Goal: Task Accomplishment & Management: Manage account settings

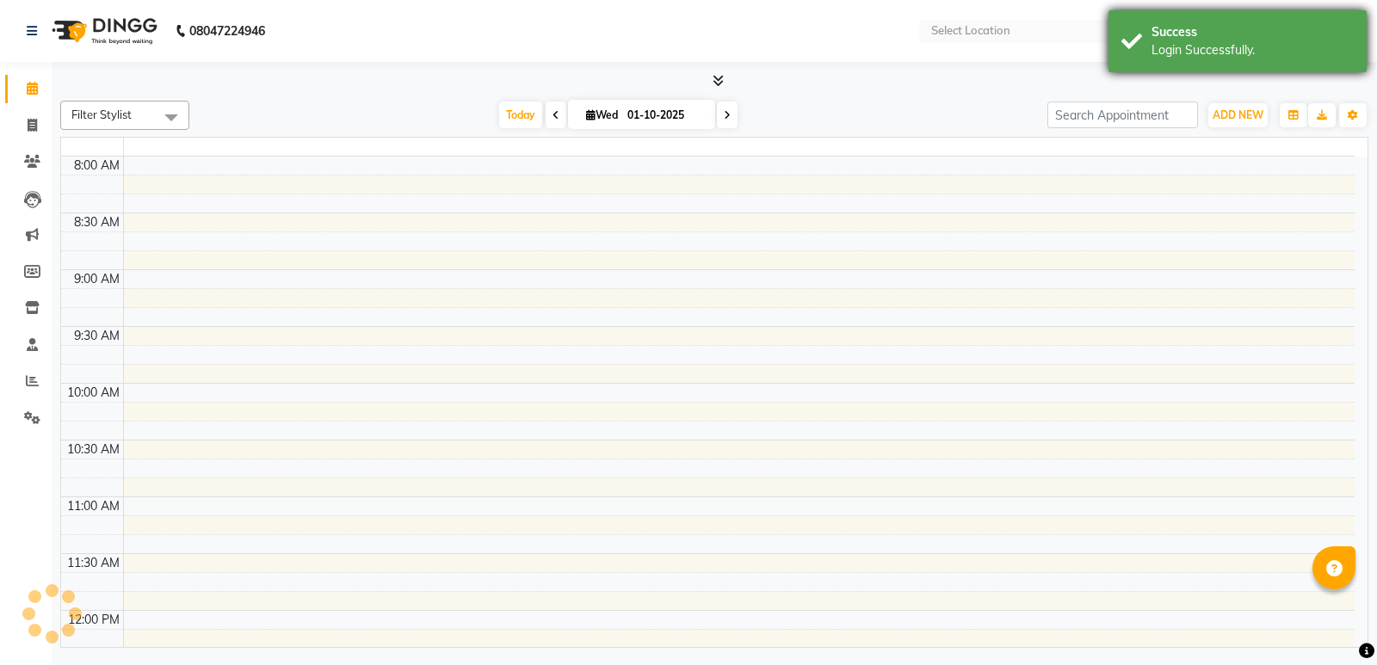
drag, startPoint x: 674, startPoint y: 297, endPoint x: 1309, endPoint y: 27, distance: 690.0
select select "en"
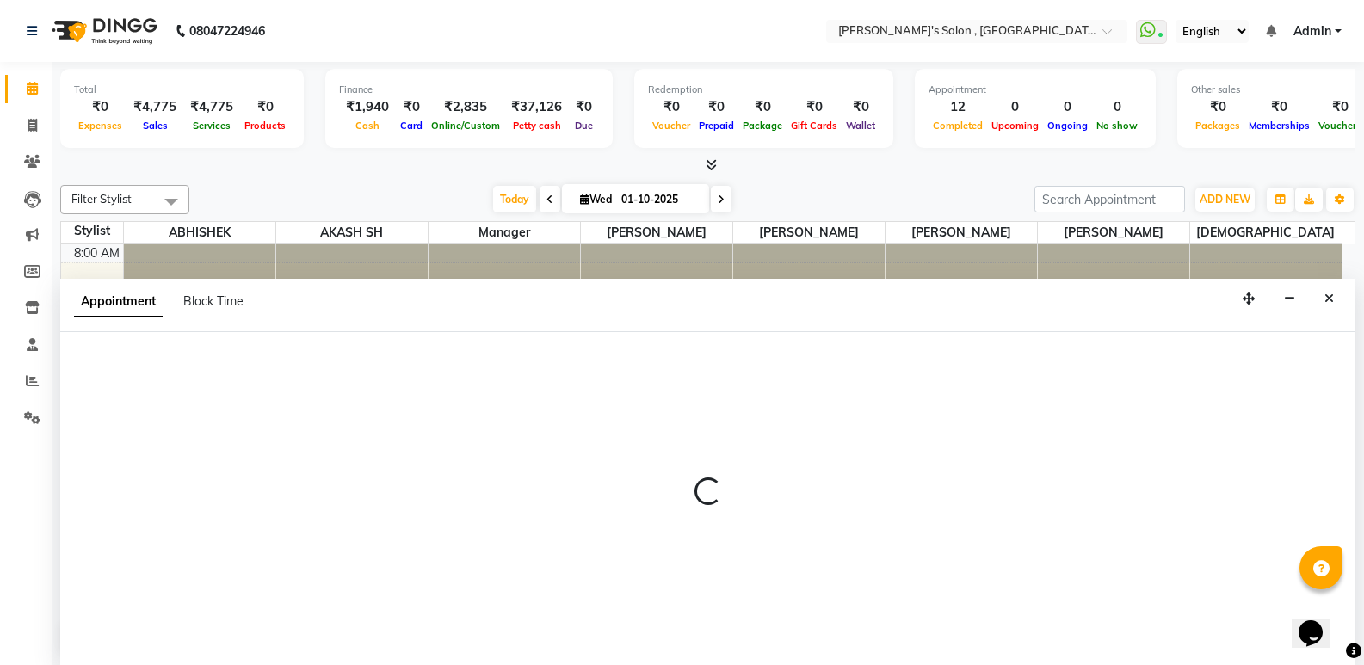
select select "79873"
select select "tentative"
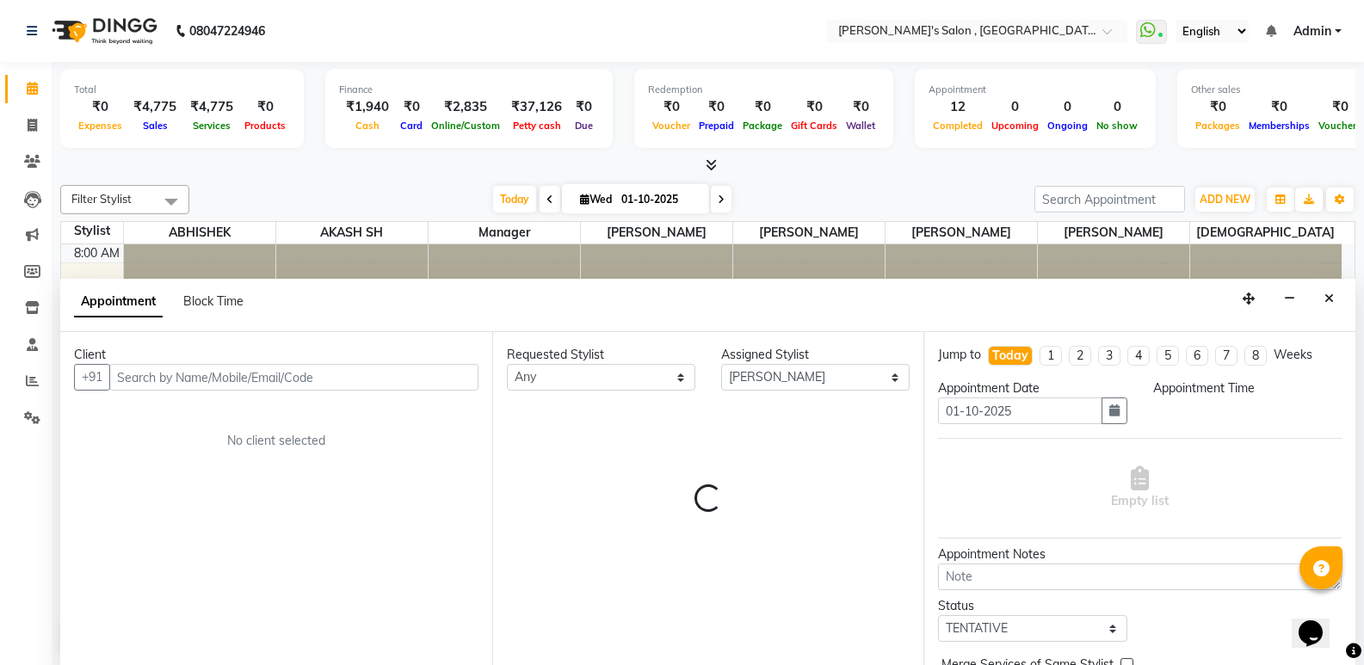
scroll to position [1, 0]
select select "675"
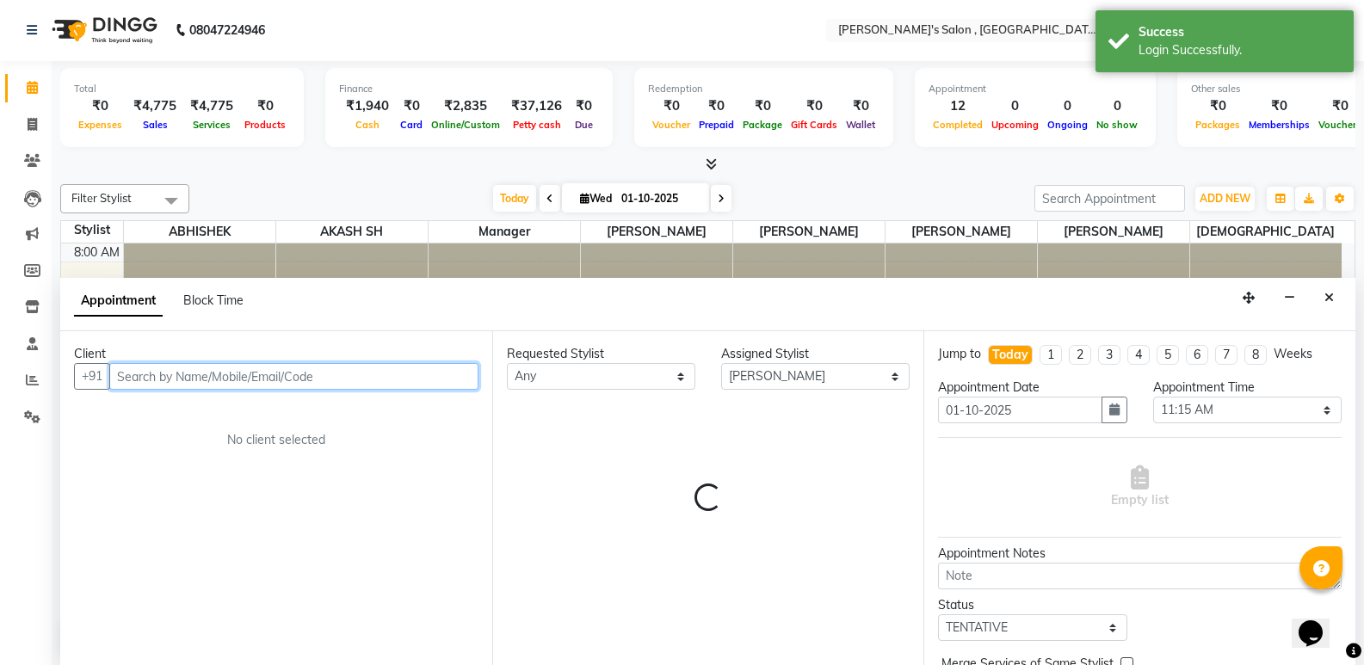
scroll to position [0, 0]
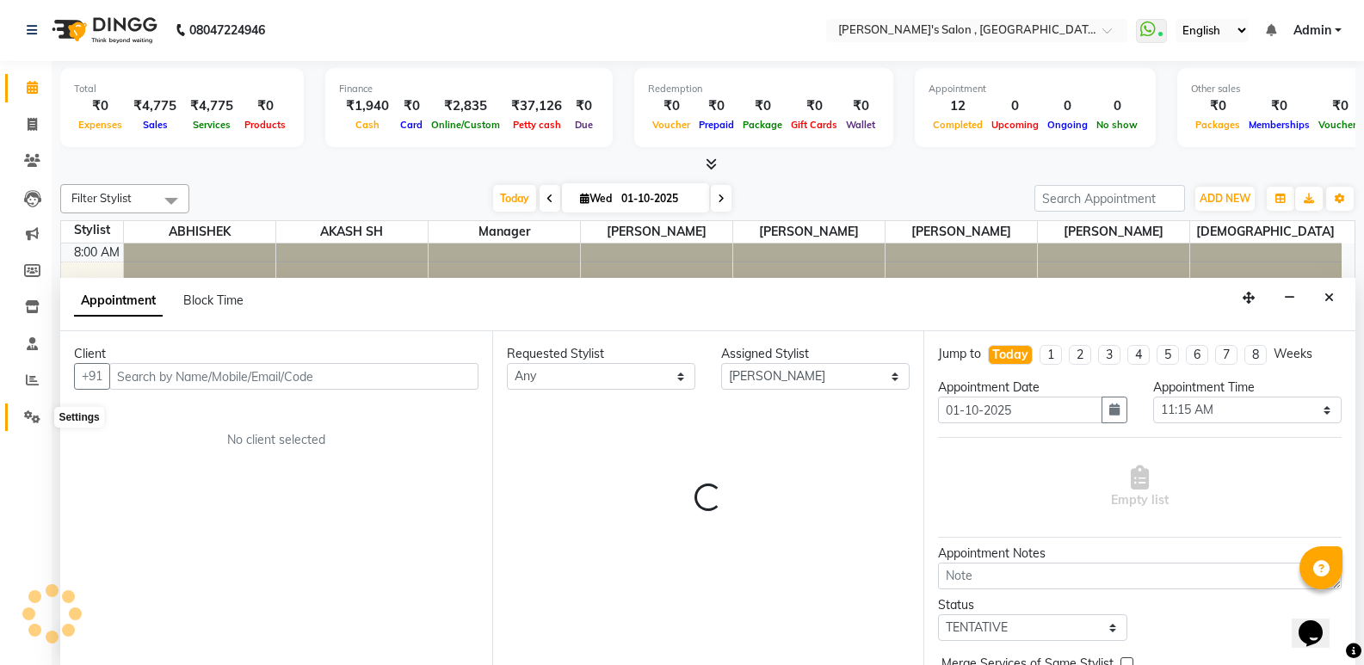
click at [34, 413] on icon at bounding box center [32, 416] width 16 height 13
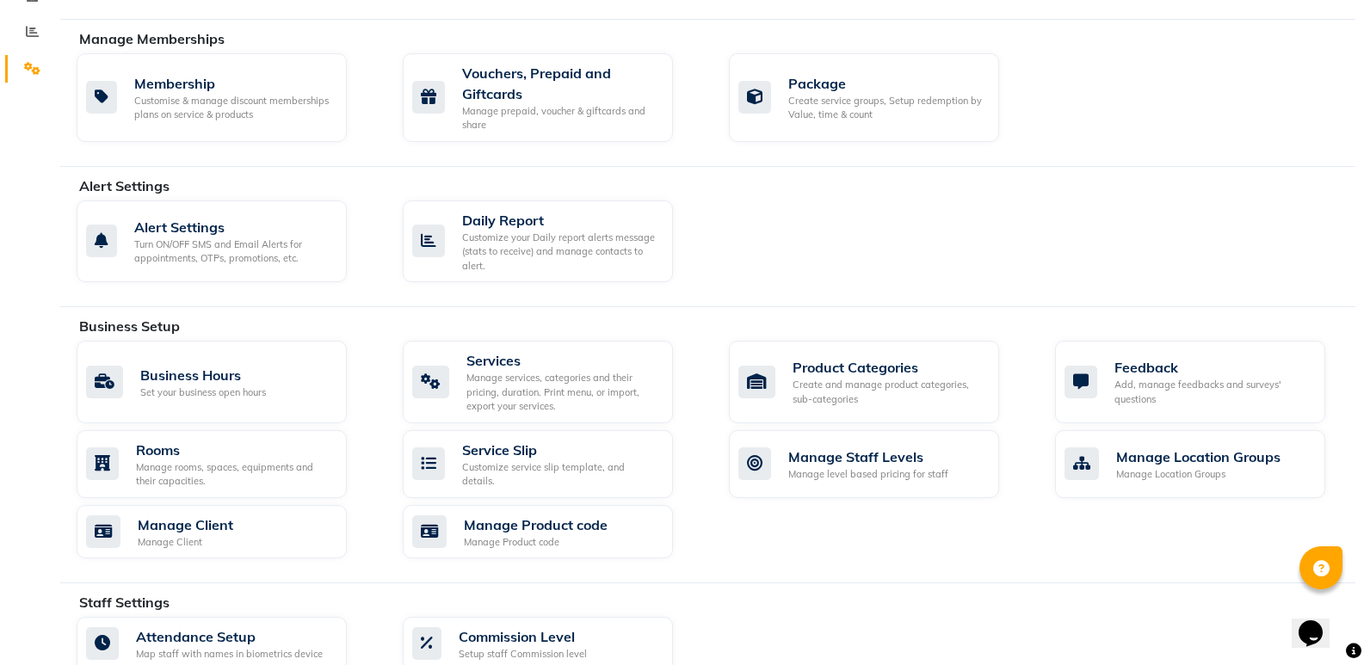
scroll to position [721, 0]
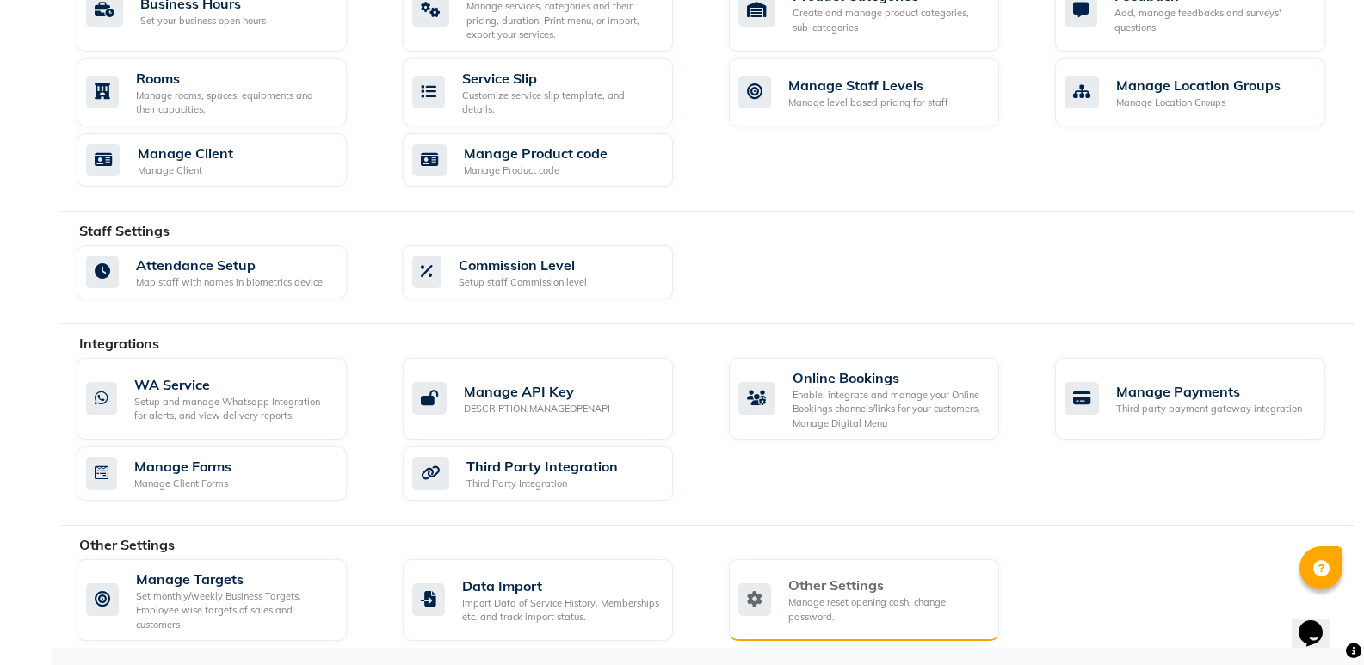
click at [872, 588] on div "Other Settings" at bounding box center [886, 585] width 197 height 21
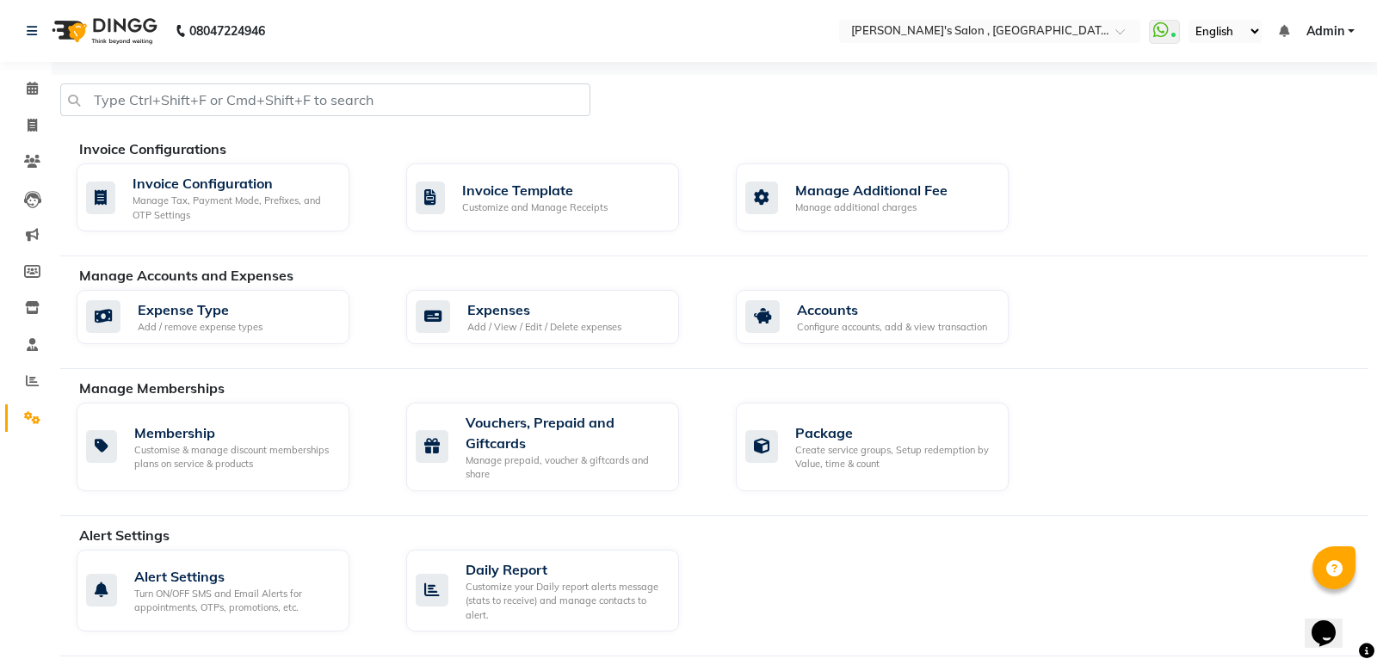
select select "2: 15"
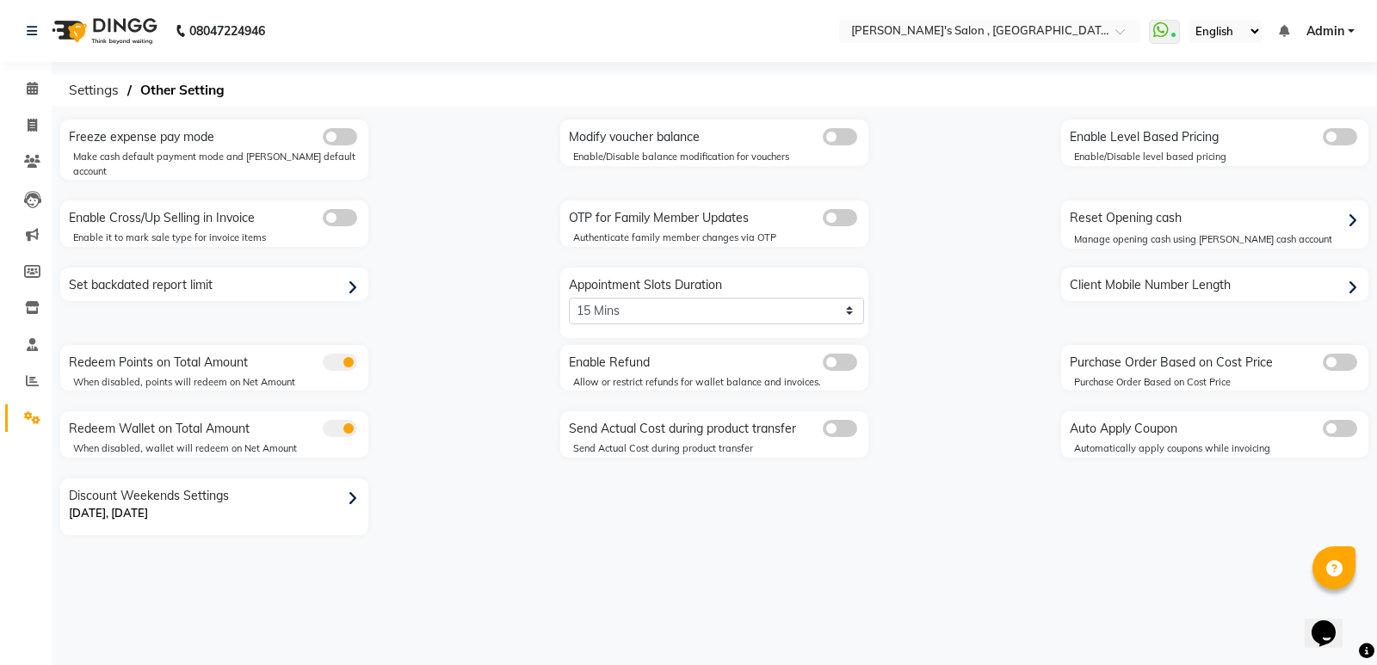
click at [1182, 217] on div "Reset Opening cash" at bounding box center [1217, 219] width 304 height 28
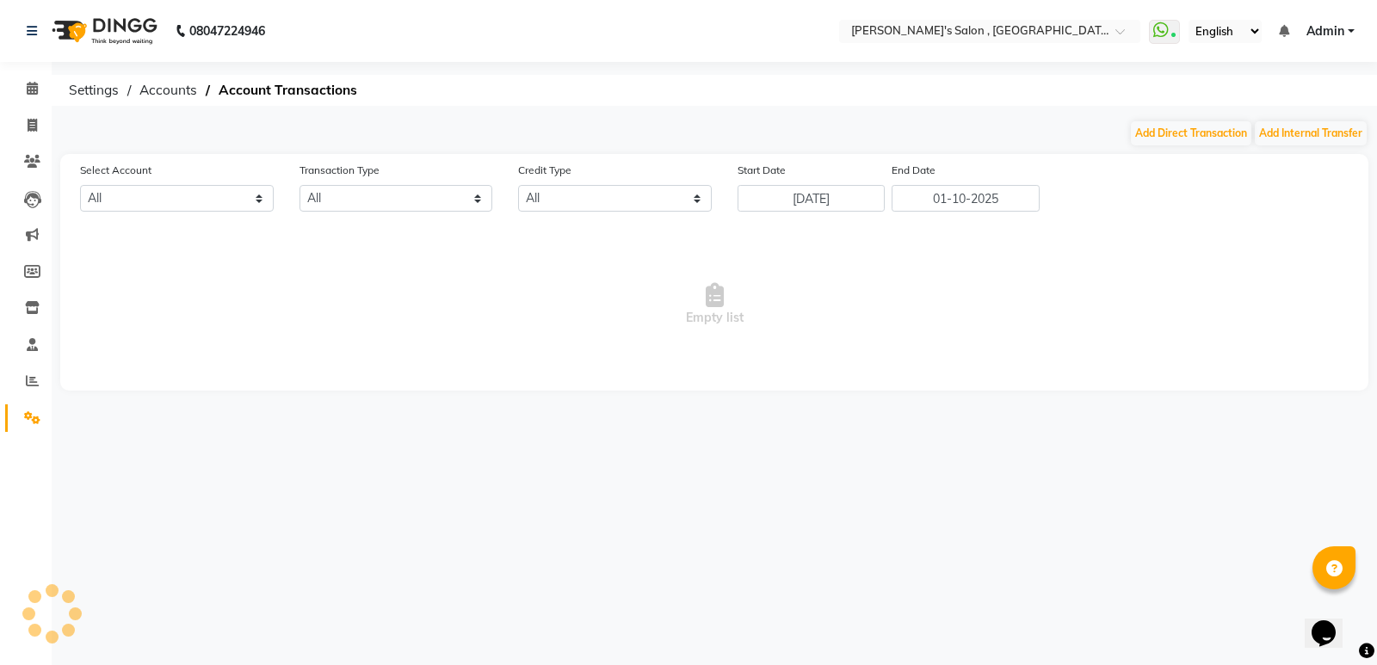
select select "6520"
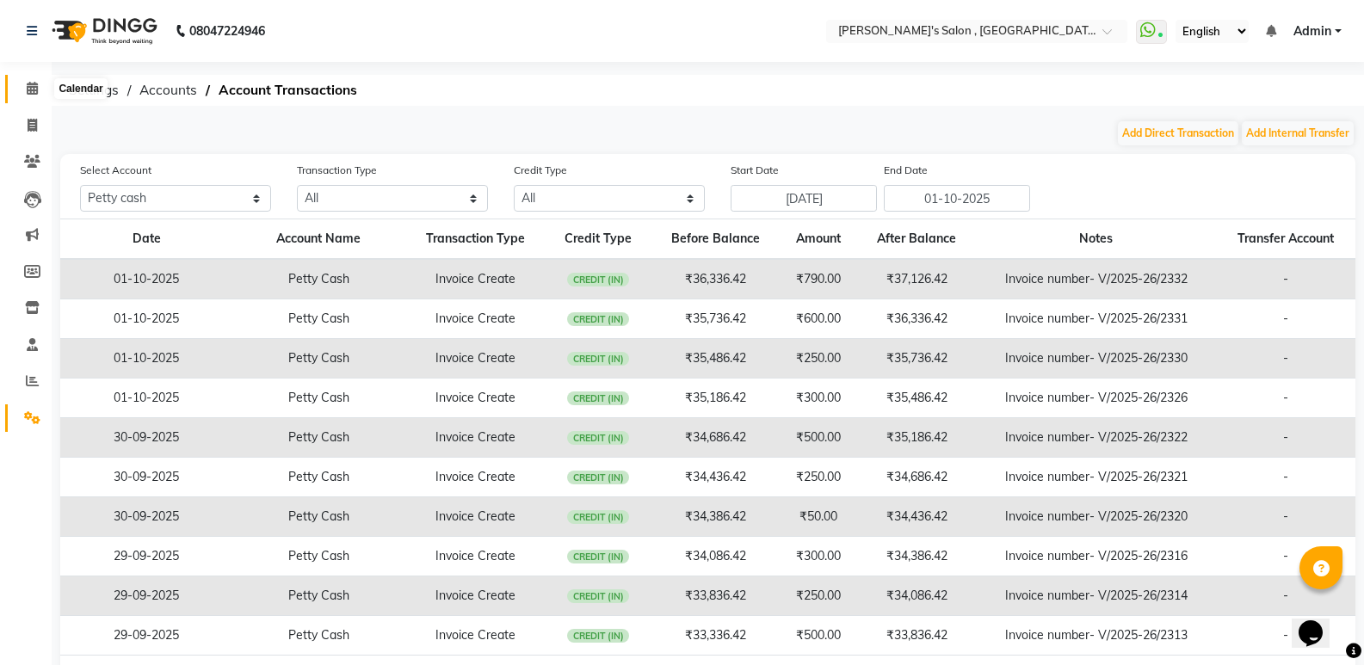
click at [27, 83] on icon at bounding box center [32, 88] width 11 height 13
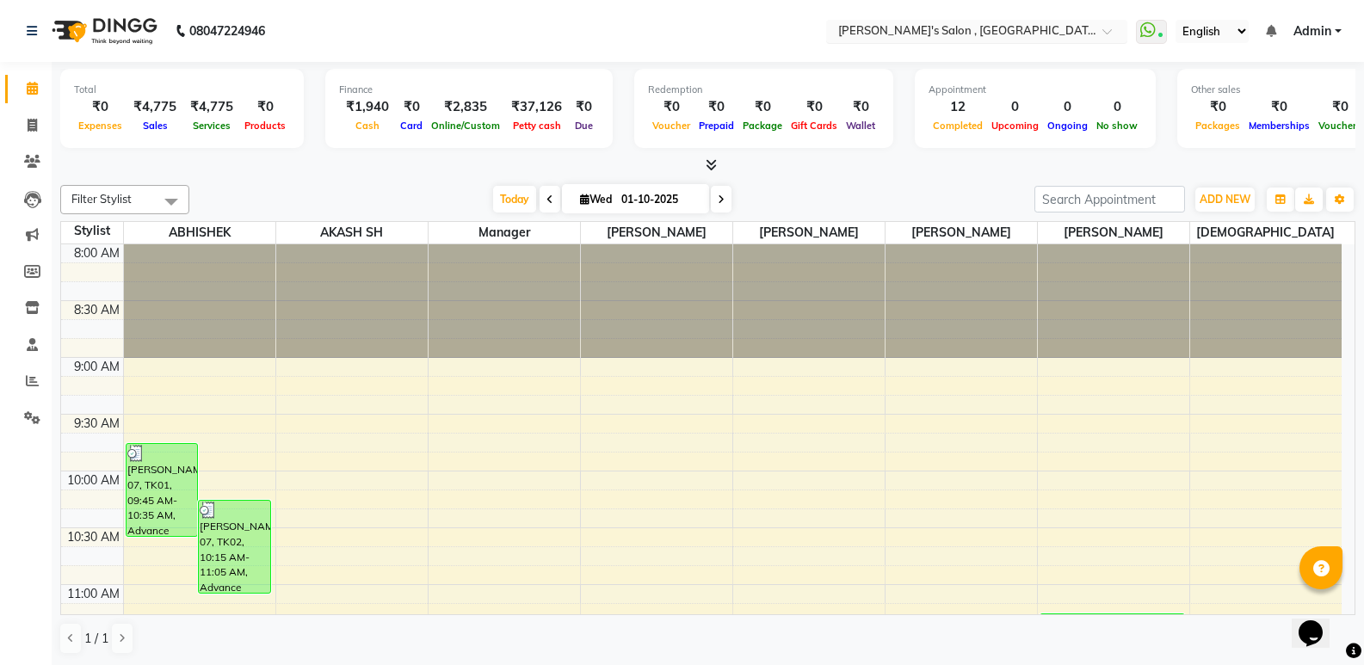
click at [969, 29] on input "text" at bounding box center [959, 32] width 249 height 17
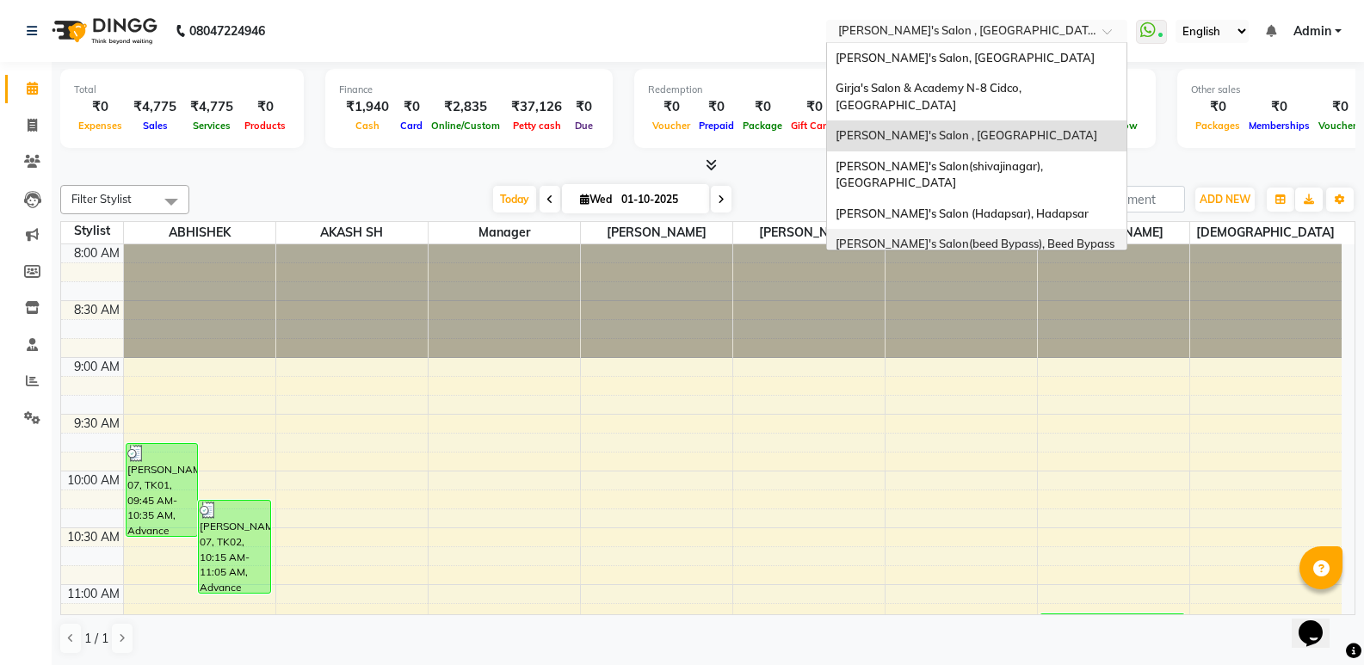
click at [951, 237] on span "[PERSON_NAME]'s Salon(beed Bypass), Beed Bypass" at bounding box center [974, 244] width 279 height 14
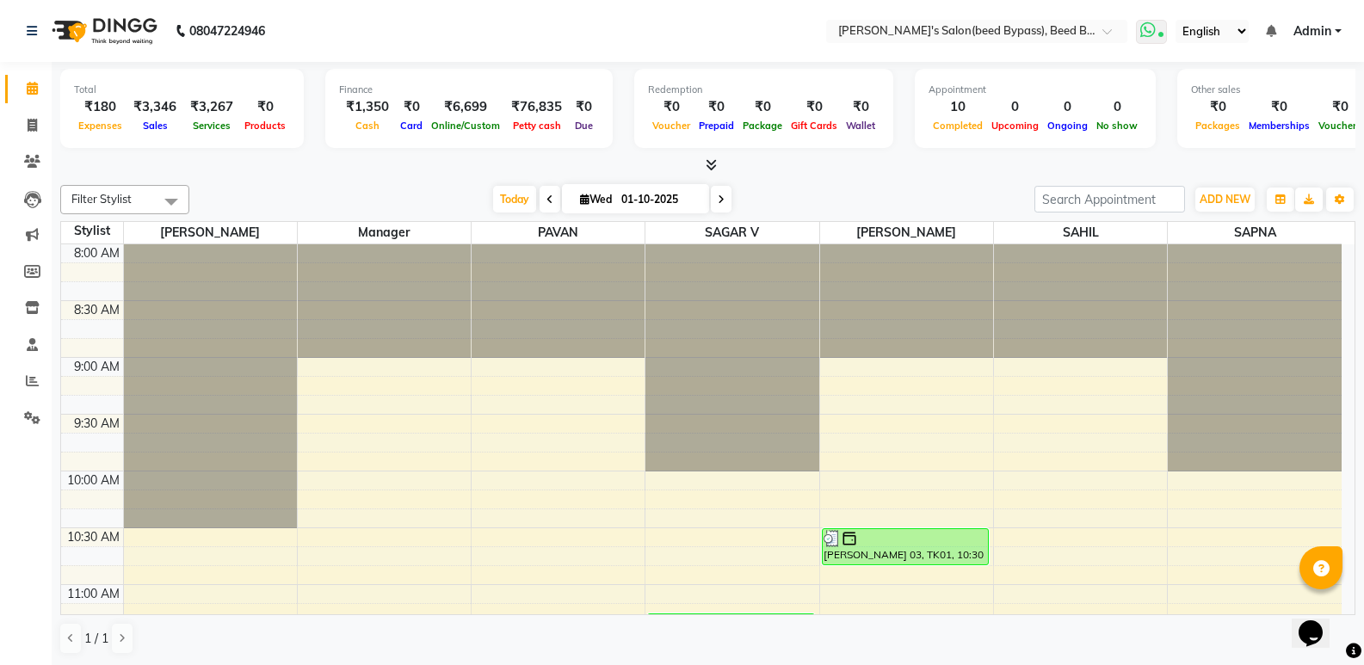
click at [1152, 37] on icon at bounding box center [1147, 30] width 15 height 17
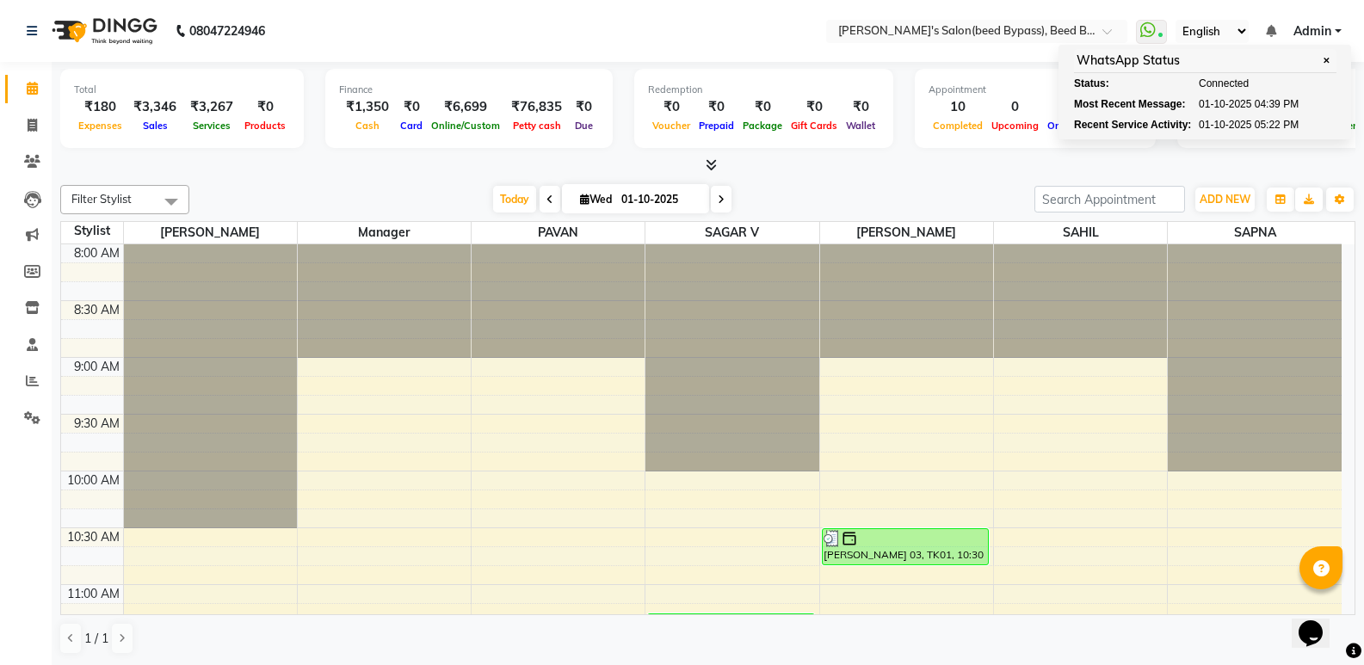
click at [716, 22] on nav "08047224946 Select Location × Girja's Salon(beed Bypass), Beed Bypass WhatsApp …" at bounding box center [682, 31] width 1364 height 62
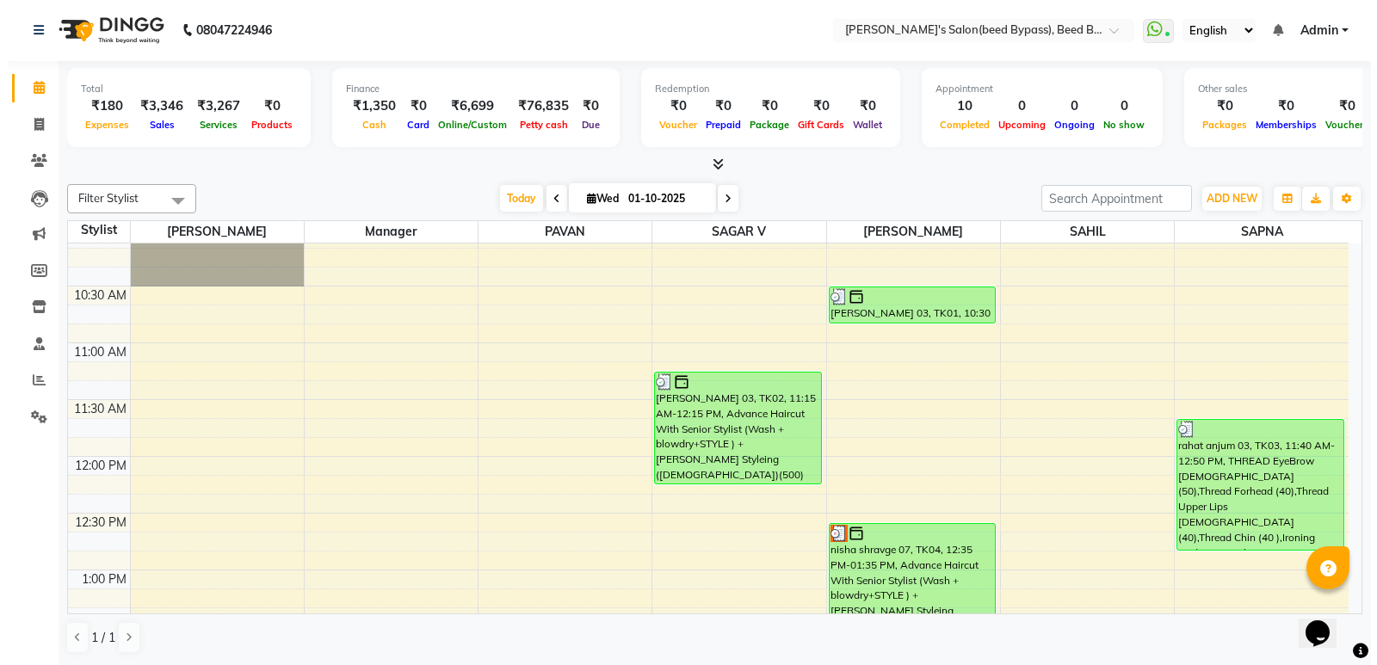
scroll to position [245, 0]
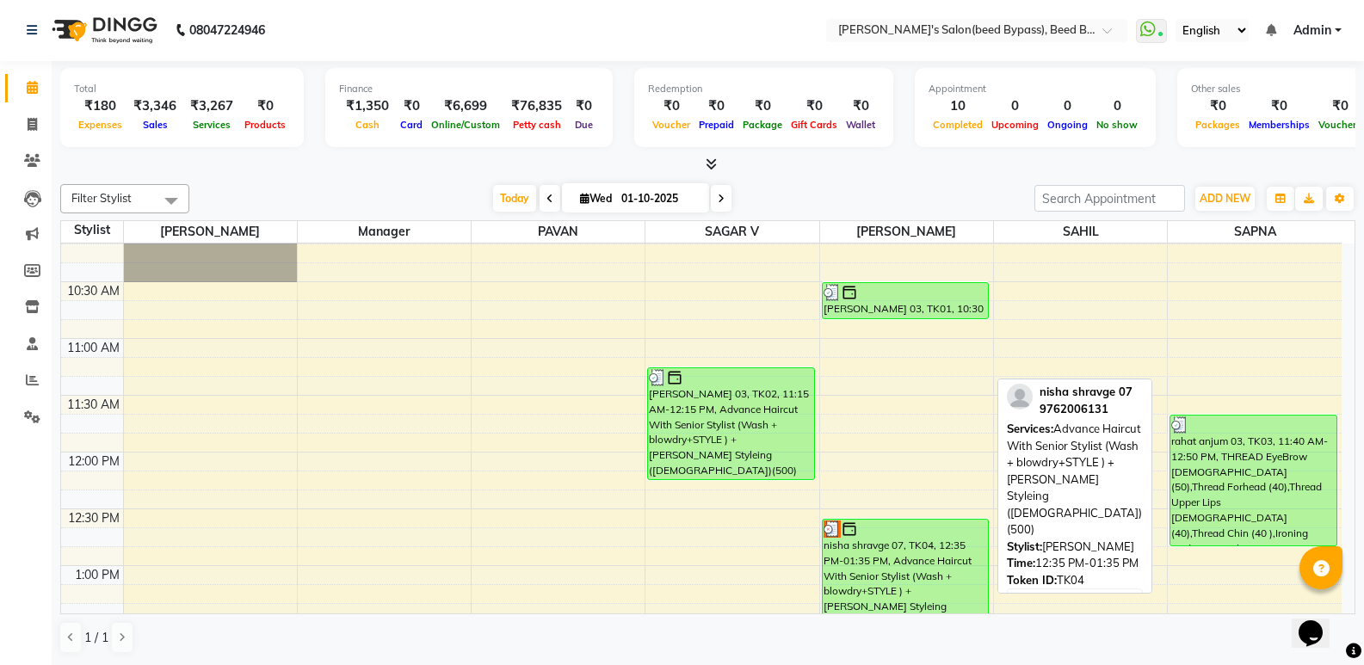
click at [898, 550] on div "nisha shravge 07, TK04, 12:35 PM-01:35 PM, Advance Haircut With Senior Stylist …" at bounding box center [904, 575] width 165 height 111
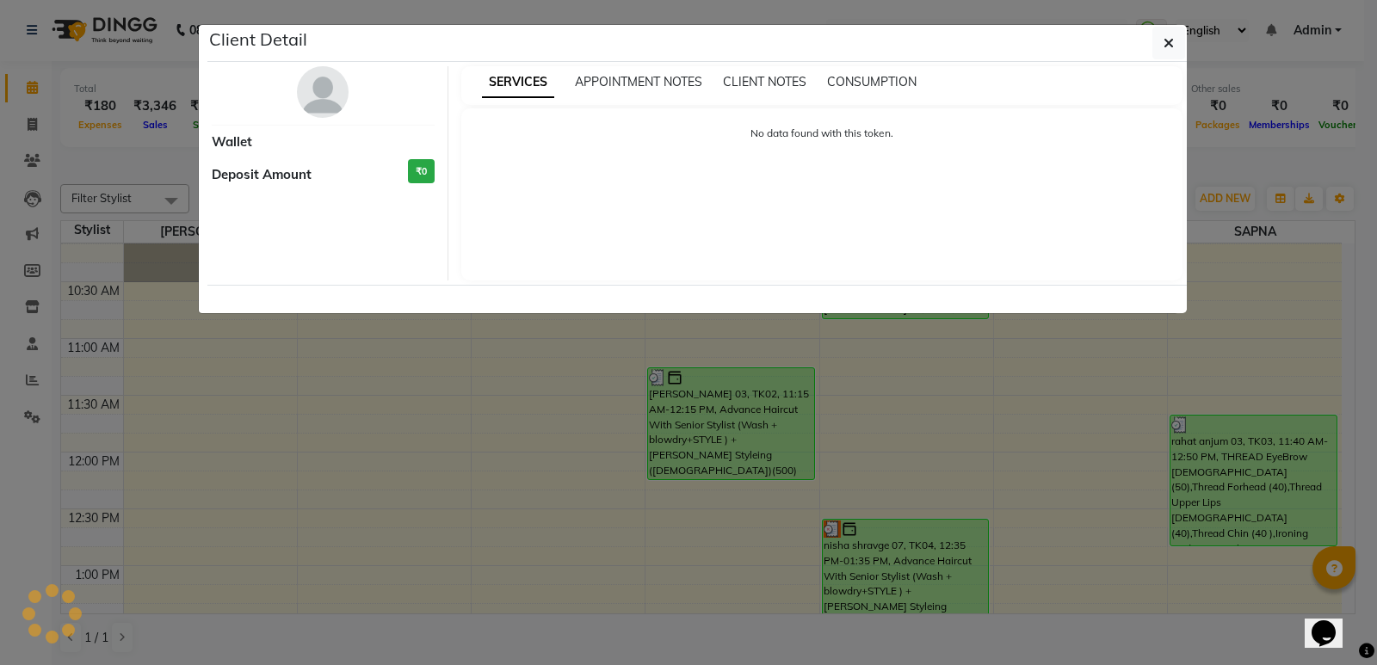
select select "3"
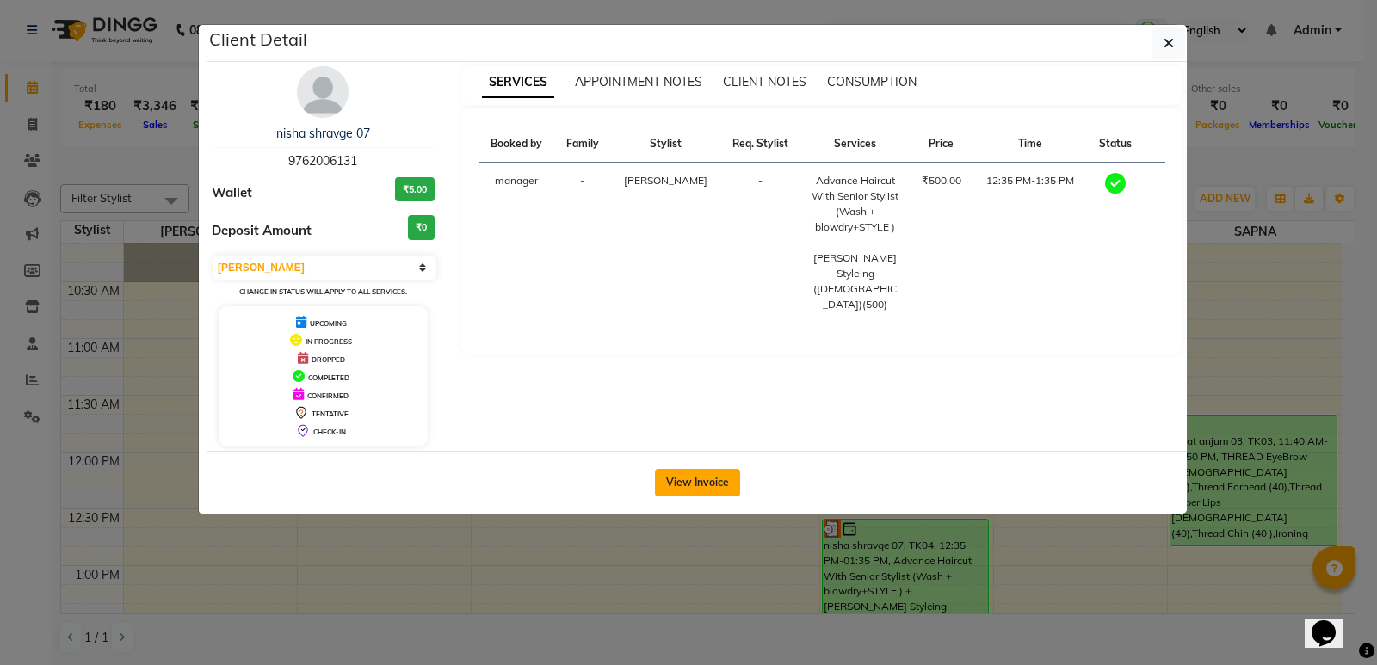
click at [681, 487] on button "View Invoice" at bounding box center [697, 483] width 85 height 28
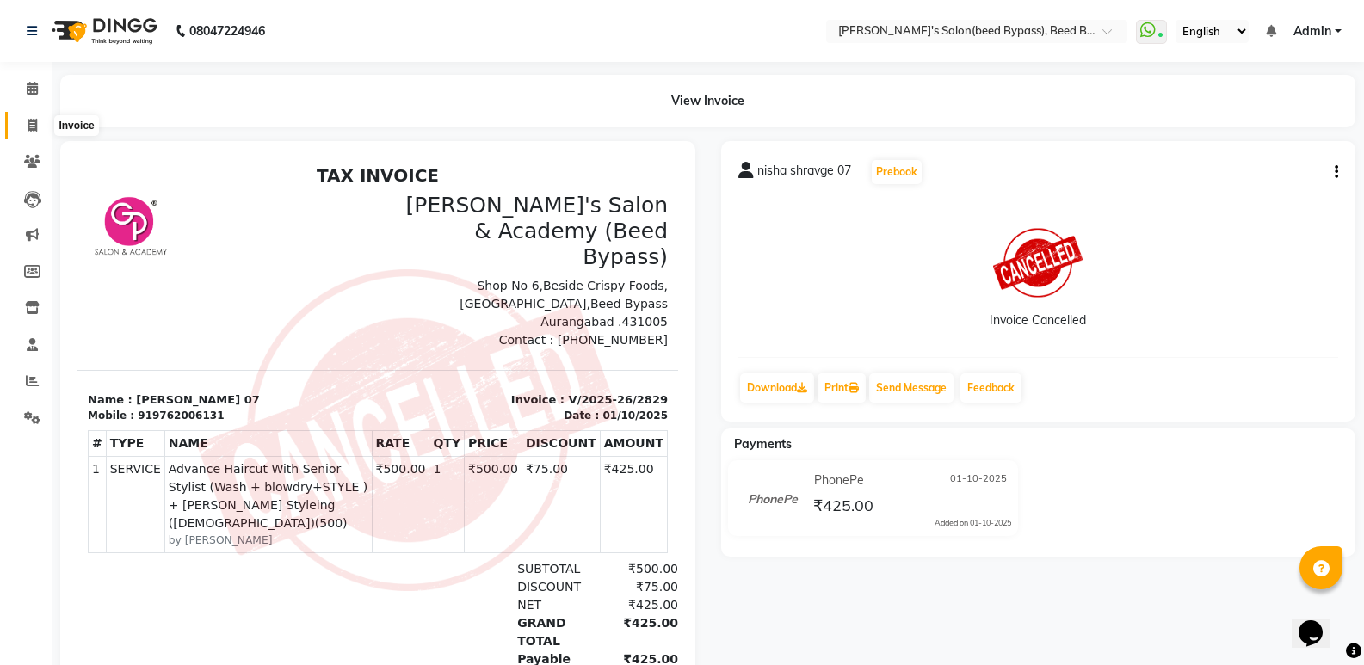
click at [34, 128] on icon at bounding box center [32, 125] width 9 height 13
select select "service"
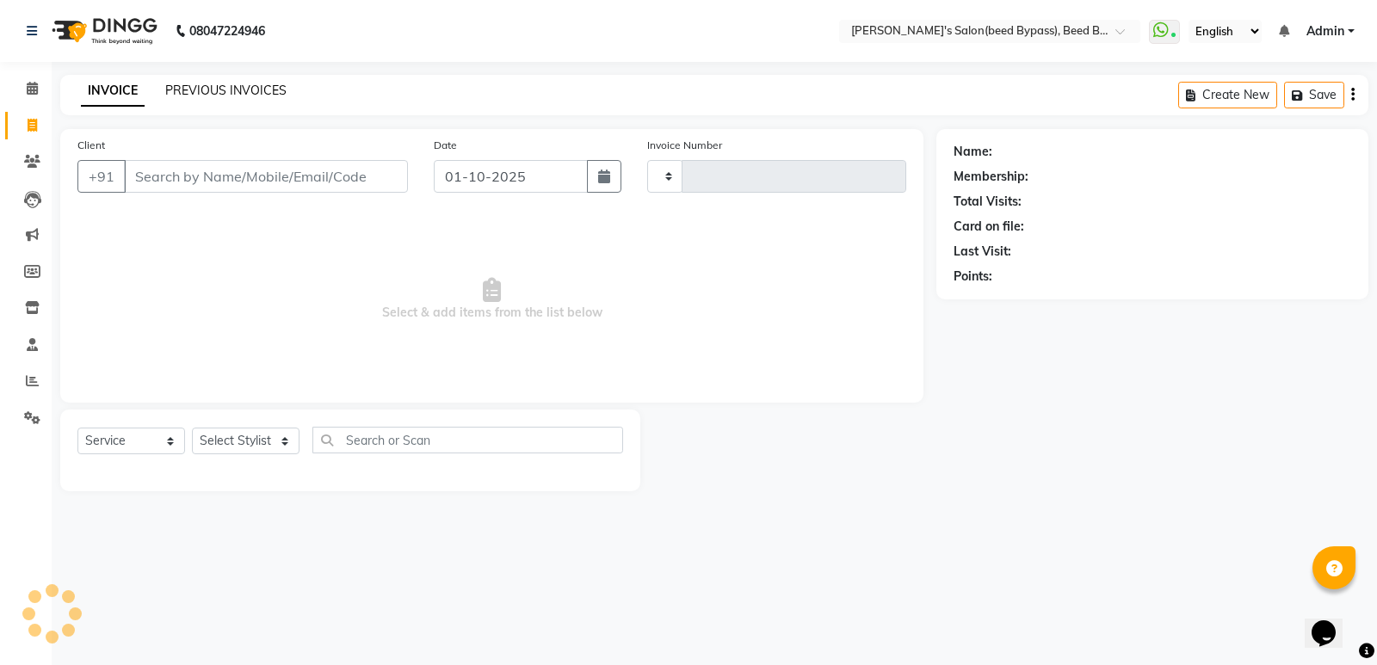
type input "2836"
select select "4176"
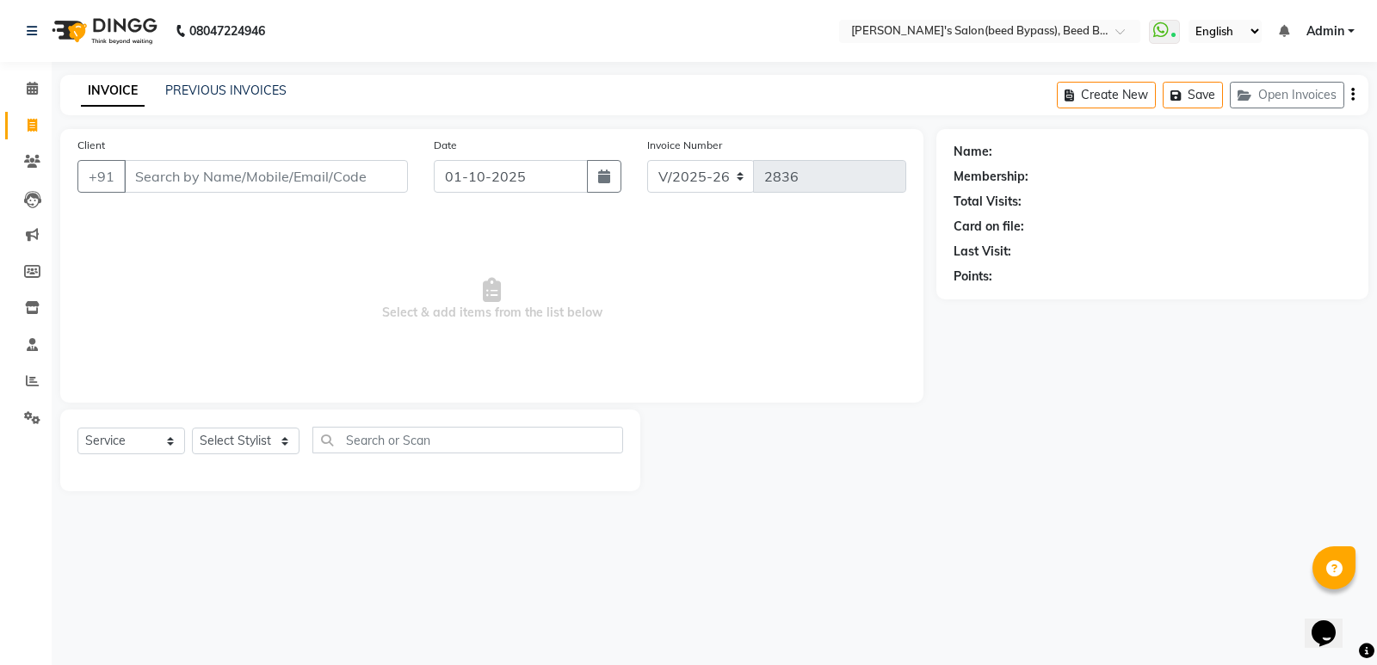
click at [214, 167] on input "Client" at bounding box center [266, 176] width 284 height 33
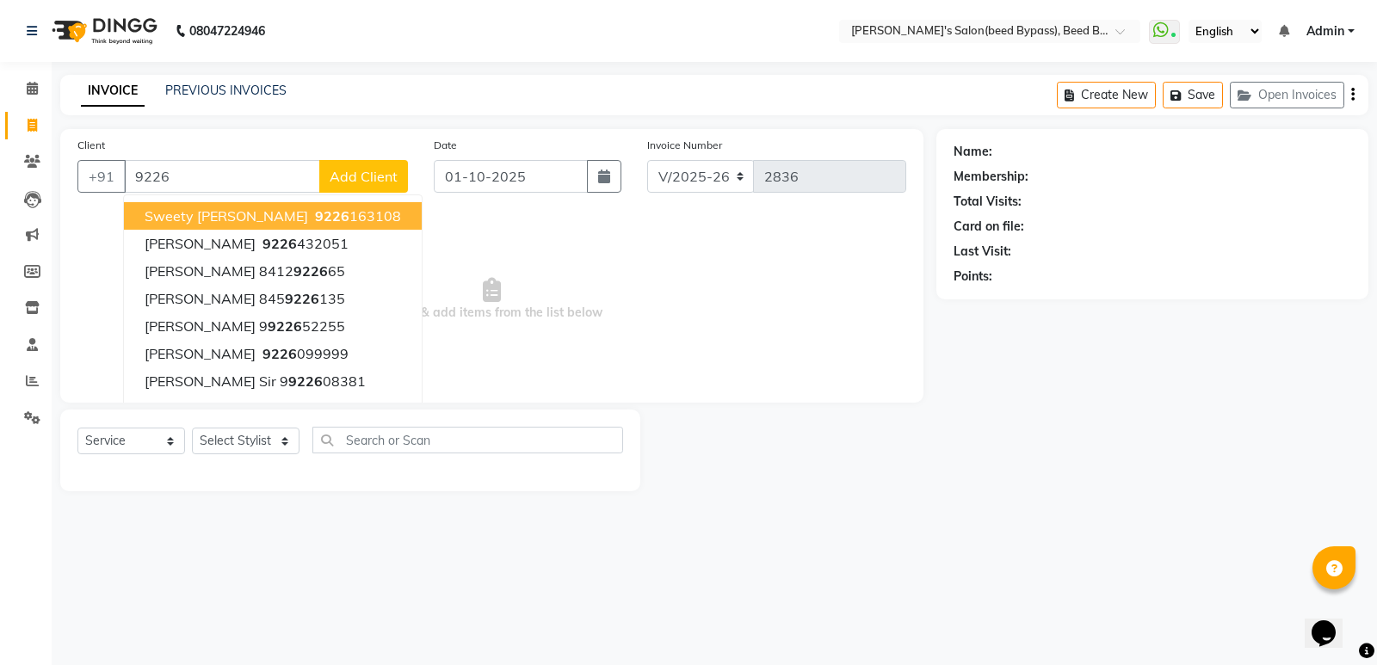
drag, startPoint x: 271, startPoint y: 204, endPoint x: 259, endPoint y: 236, distance: 34.0
click at [271, 205] on button "Sweety Wadhwani 9226 163108" at bounding box center [273, 216] width 298 height 28
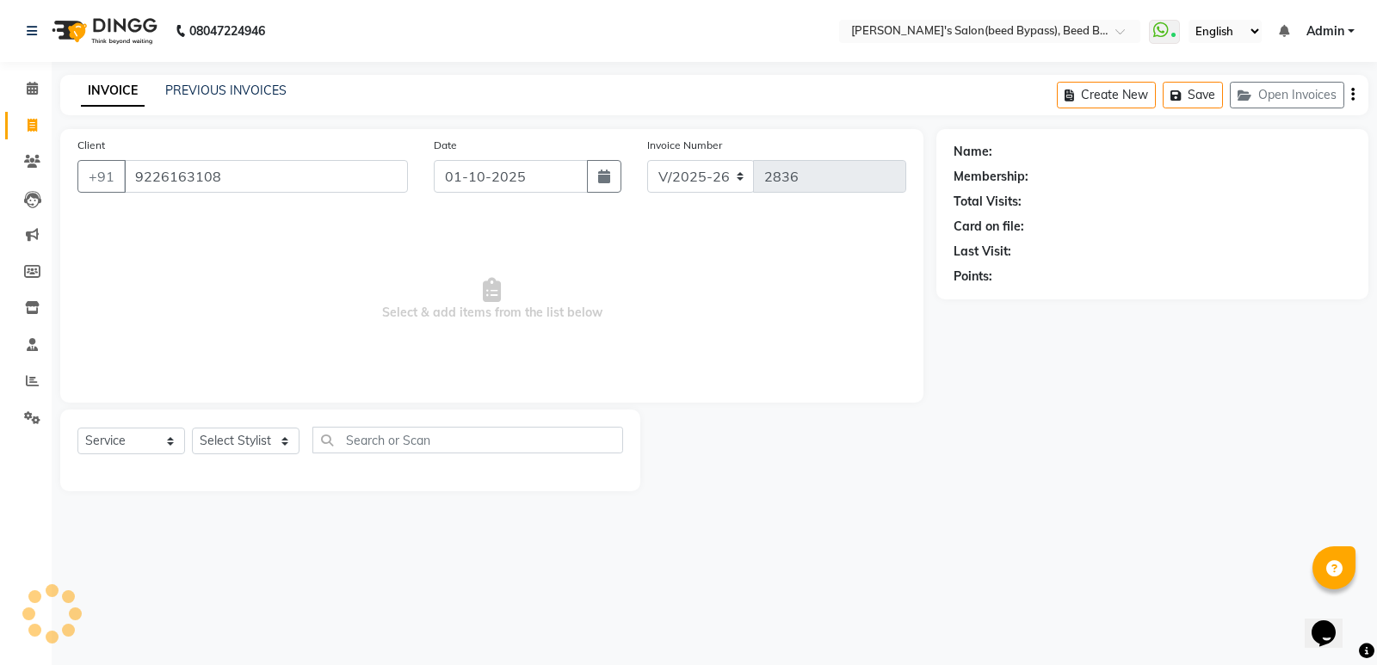
type input "9226163108"
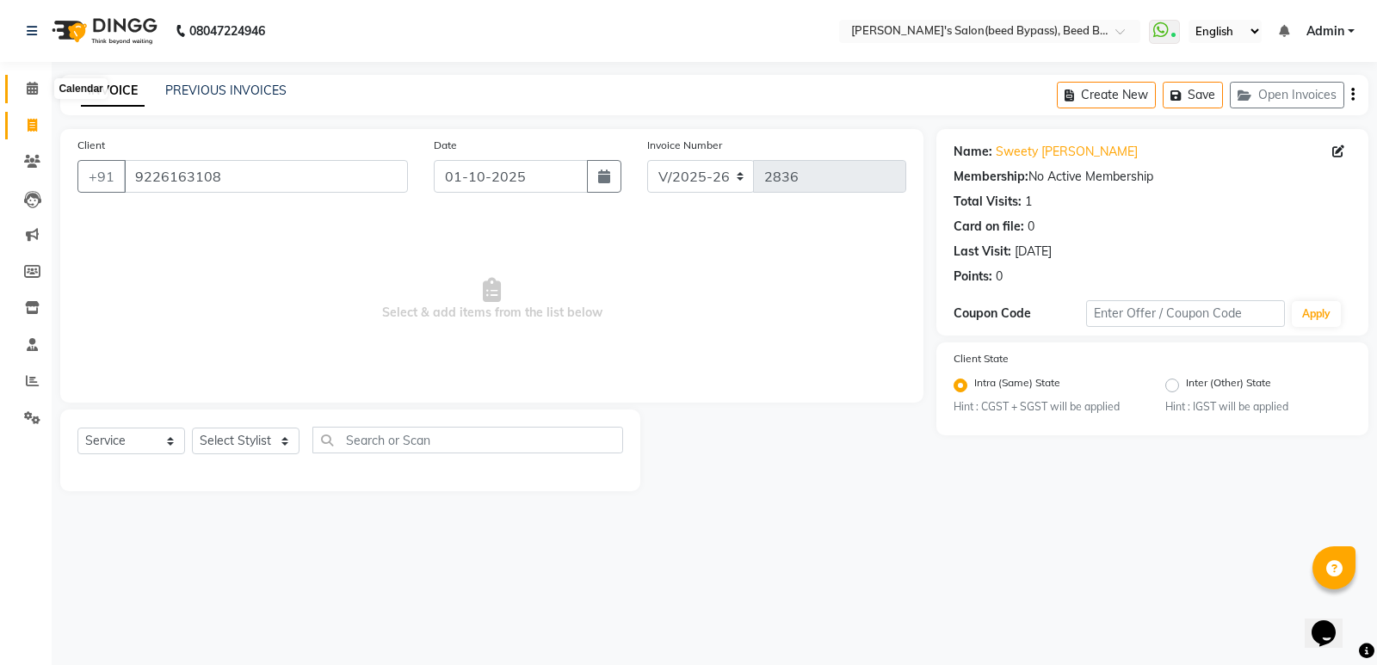
click at [28, 89] on icon at bounding box center [32, 88] width 11 height 13
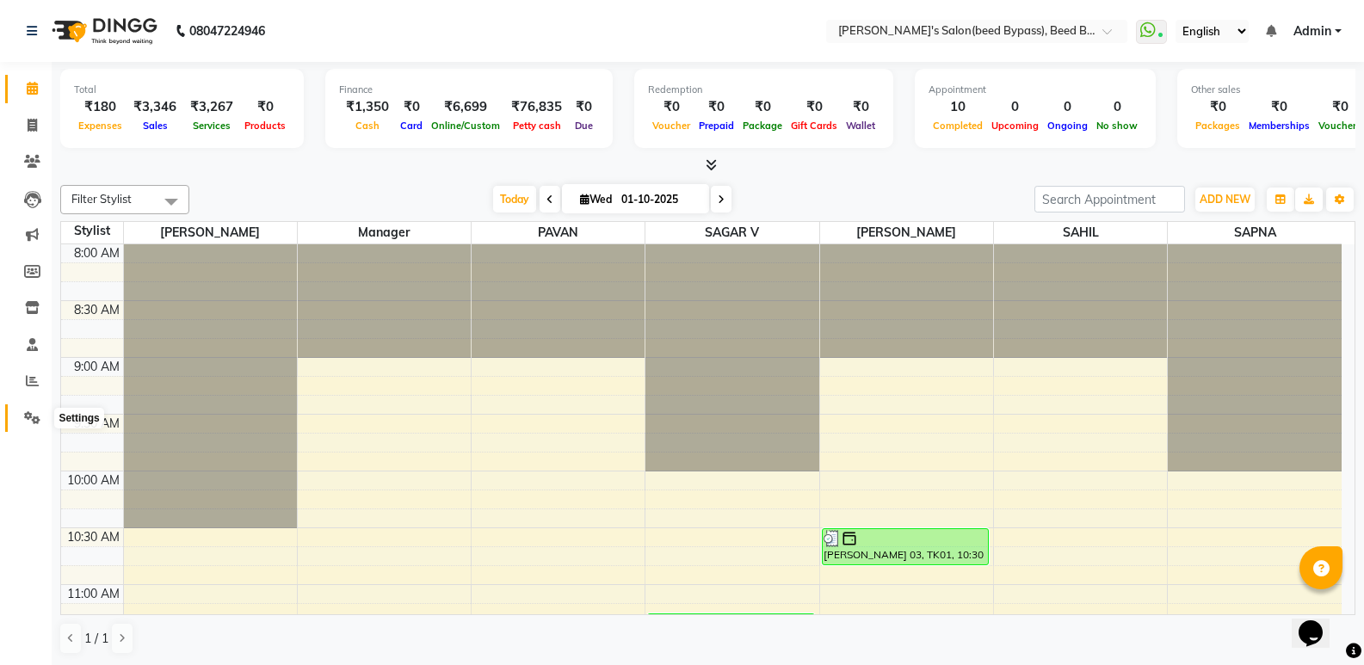
click at [33, 423] on icon at bounding box center [32, 417] width 16 height 13
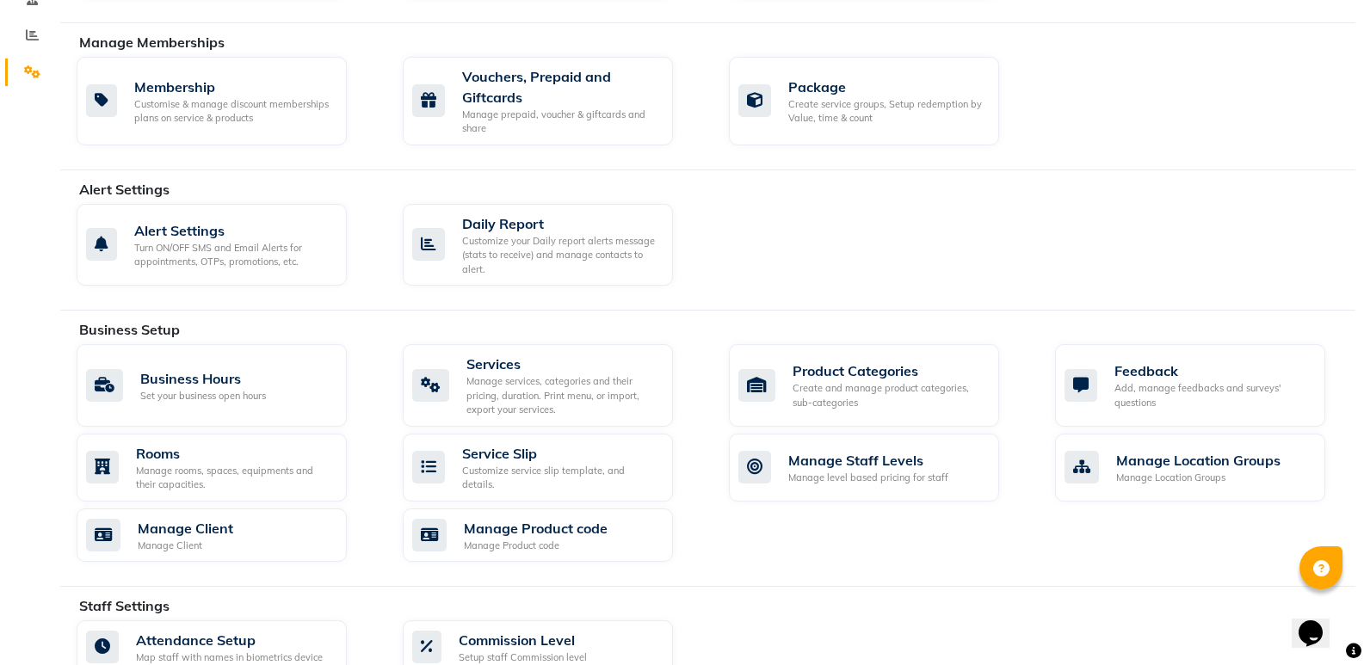
scroll to position [721, 0]
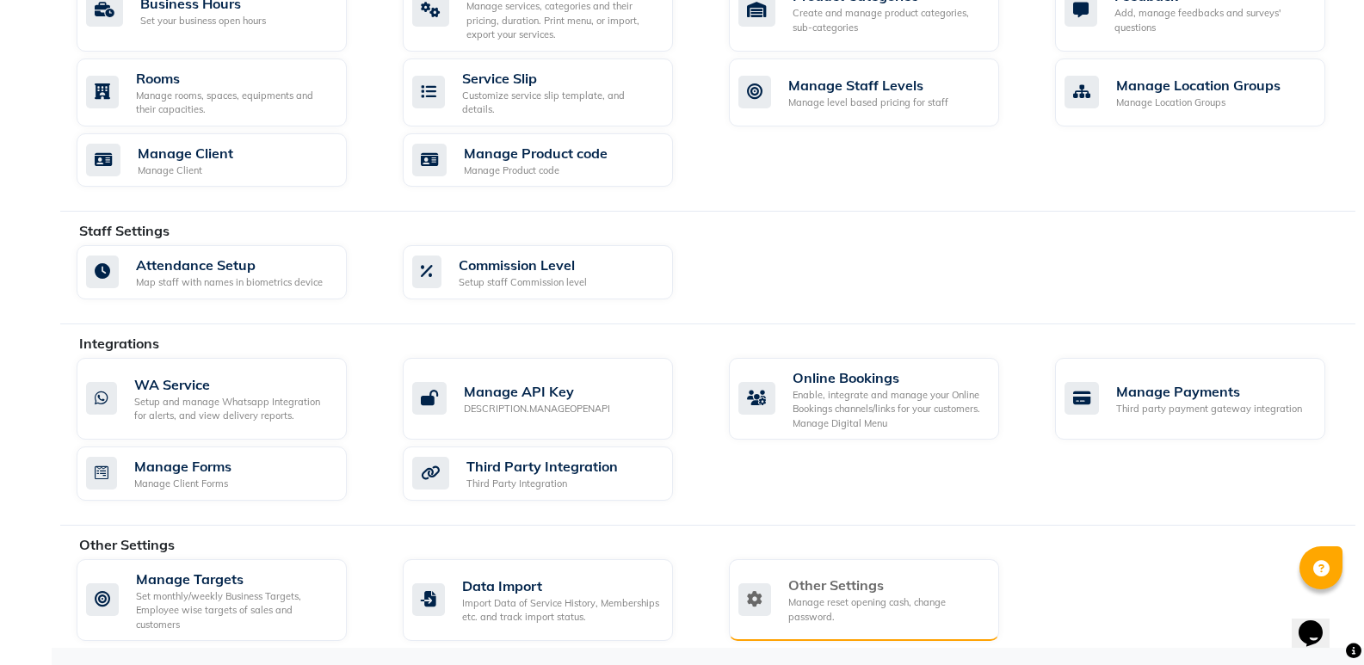
click at [873, 582] on div "Other Settings" at bounding box center [886, 585] width 197 height 21
select select "2: 15"
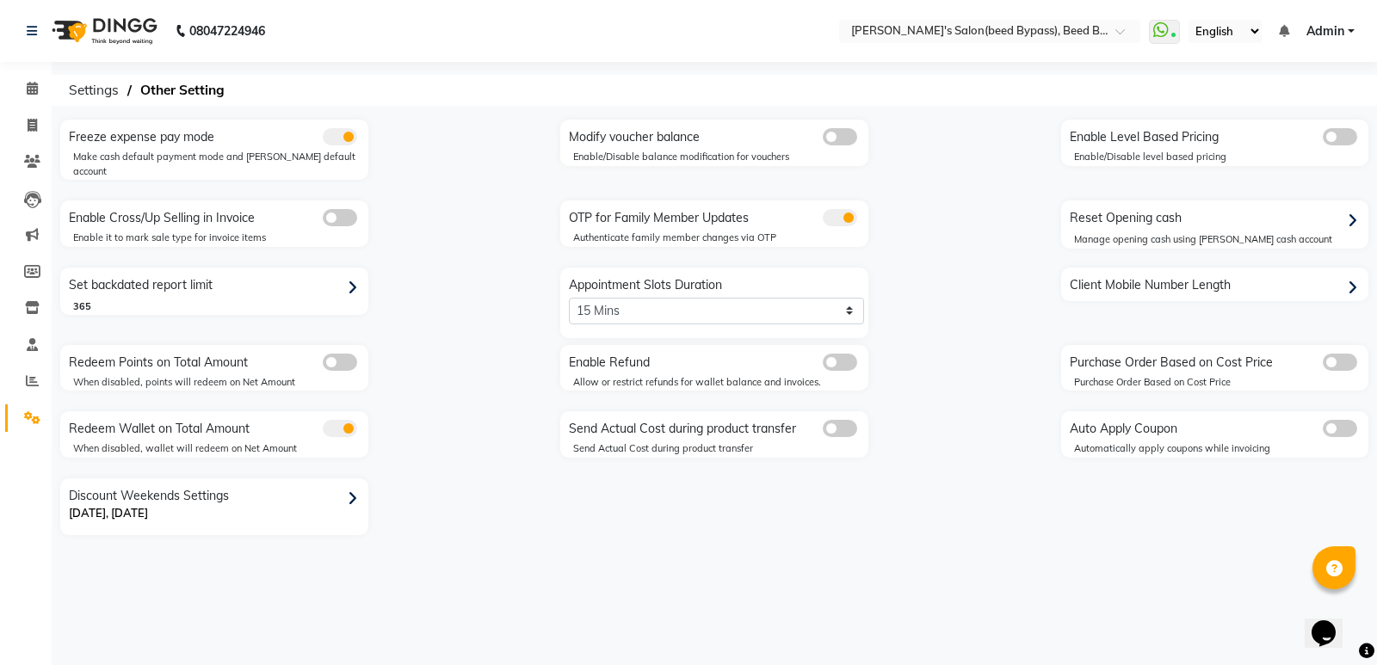
click at [1164, 205] on div "Reset Opening cash" at bounding box center [1217, 219] width 304 height 28
select select "2985"
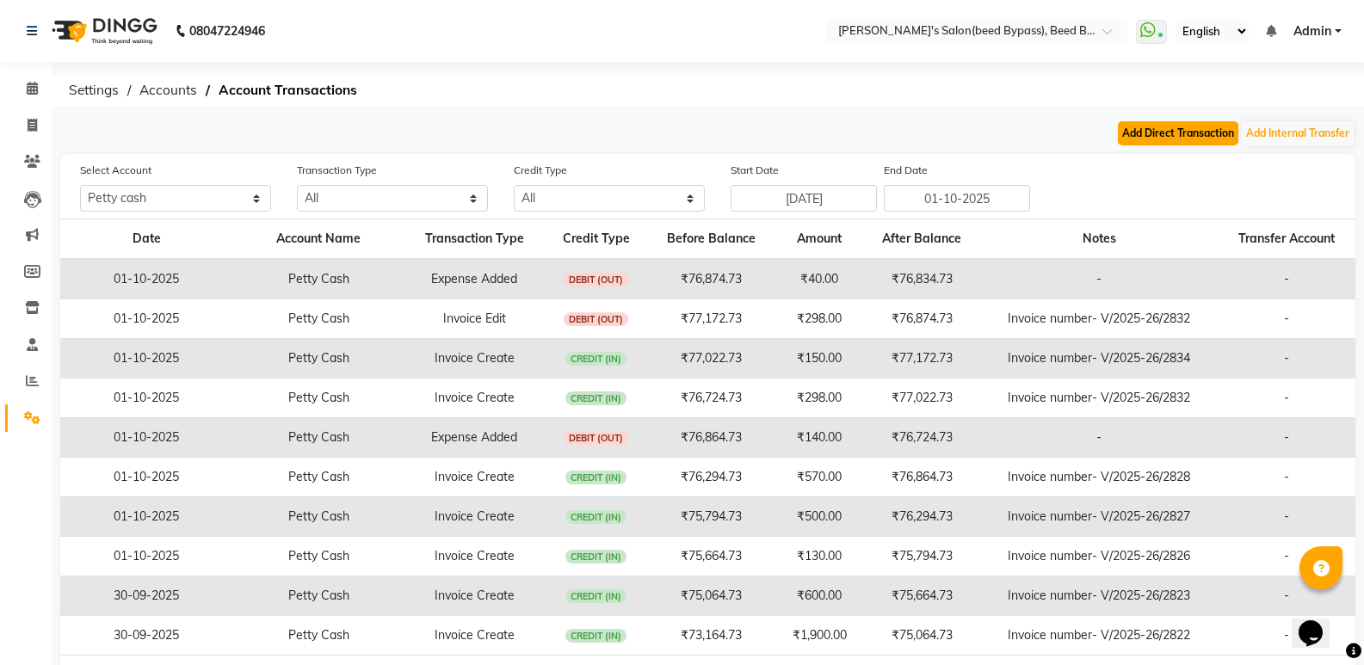
click at [1198, 139] on button "Add Direct Transaction" at bounding box center [1178, 133] width 120 height 24
select select "direct"
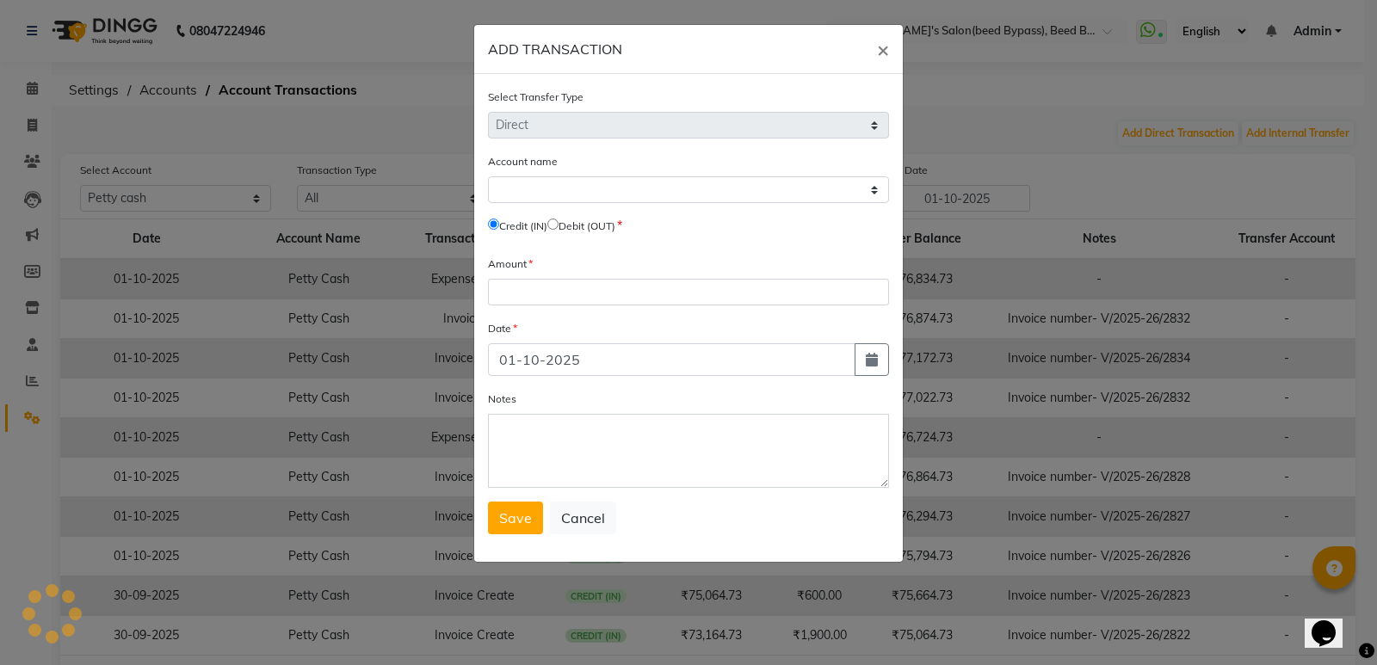
select select "2985"
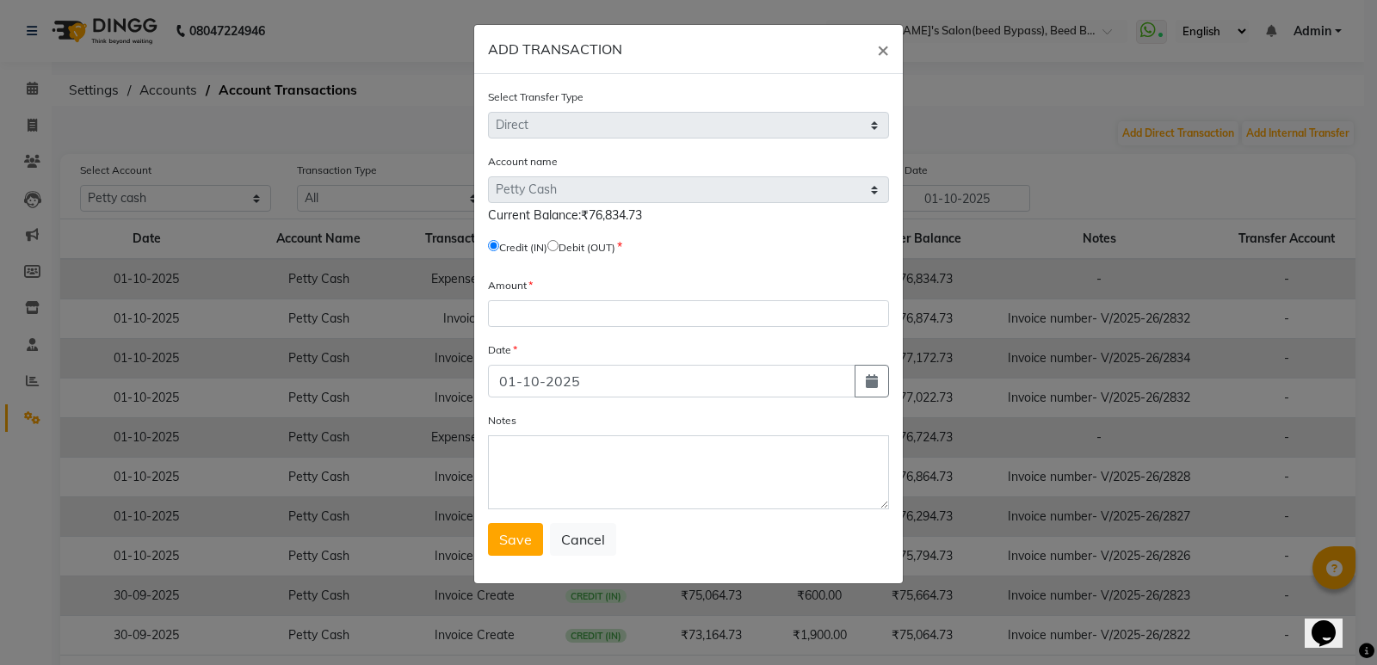
click at [558, 244] on input "radio" at bounding box center [552, 245] width 11 height 11
radio input "true"
click at [553, 305] on input "number" at bounding box center [688, 313] width 401 height 27
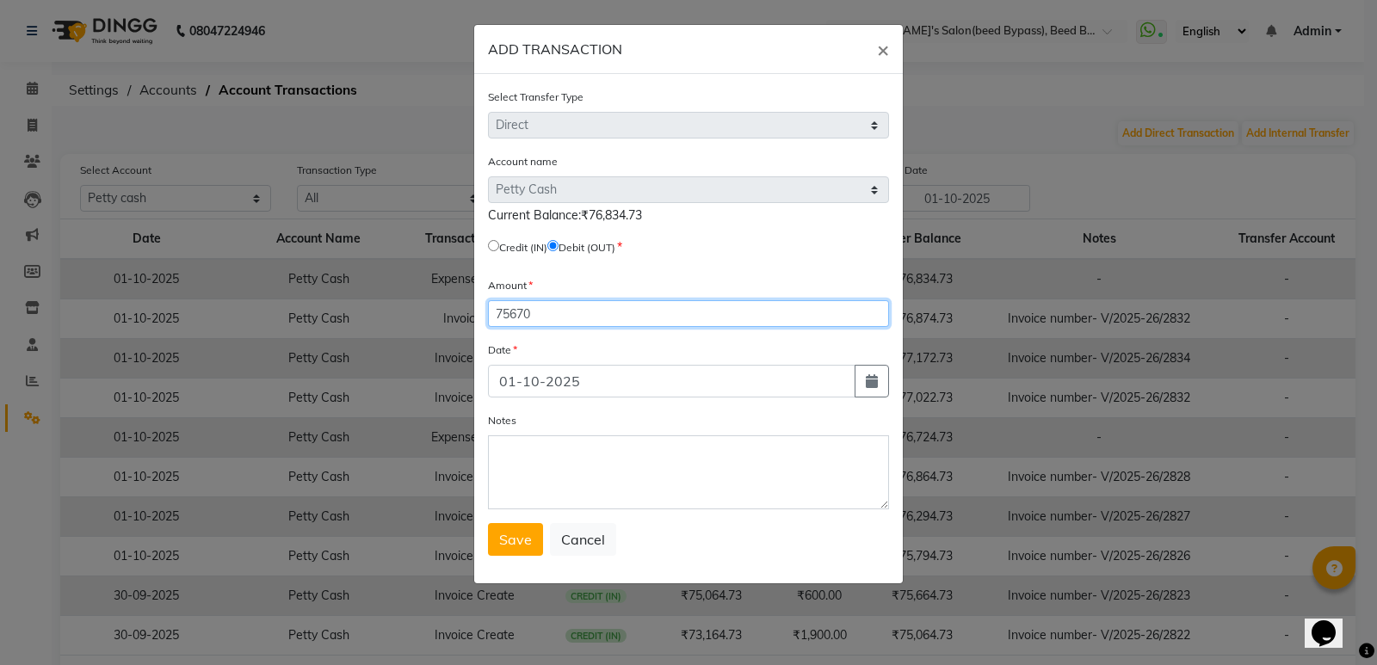
type input "75670"
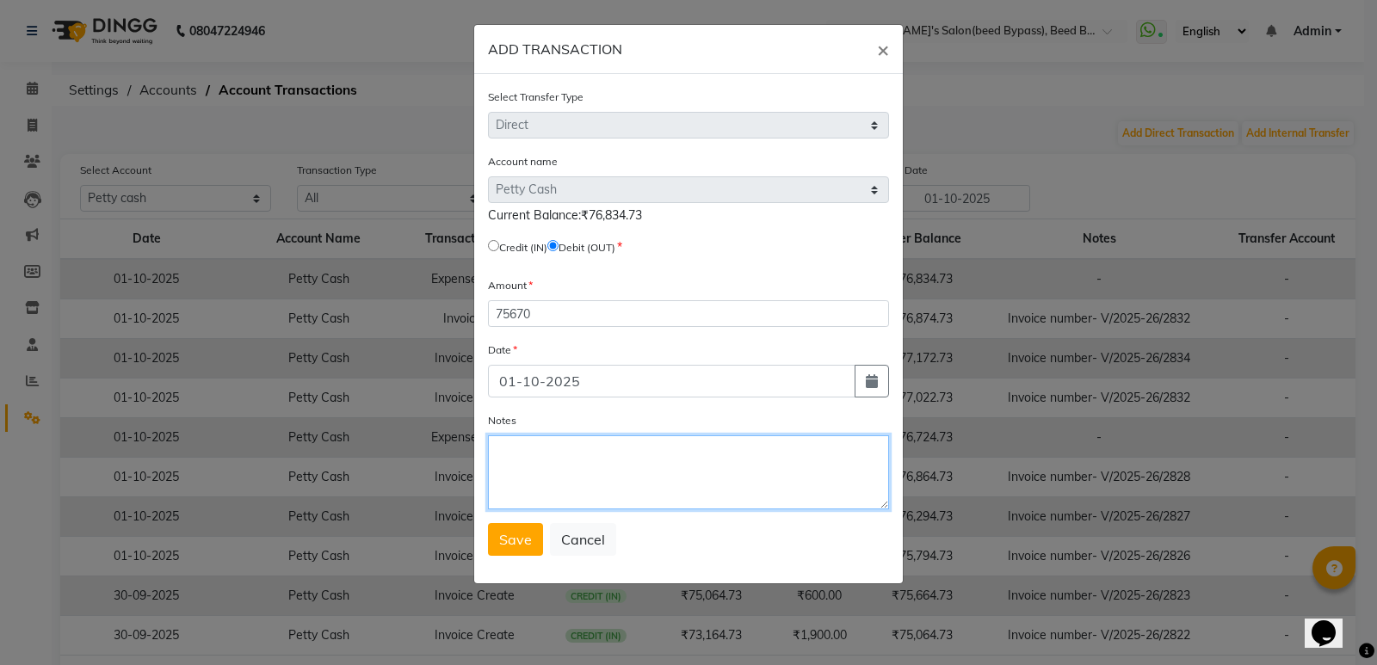
click at [564, 463] on textarea "Notes" at bounding box center [688, 472] width 401 height 74
type textarea "PATTY CAHH RECIVED BY AYESHA MADAM"
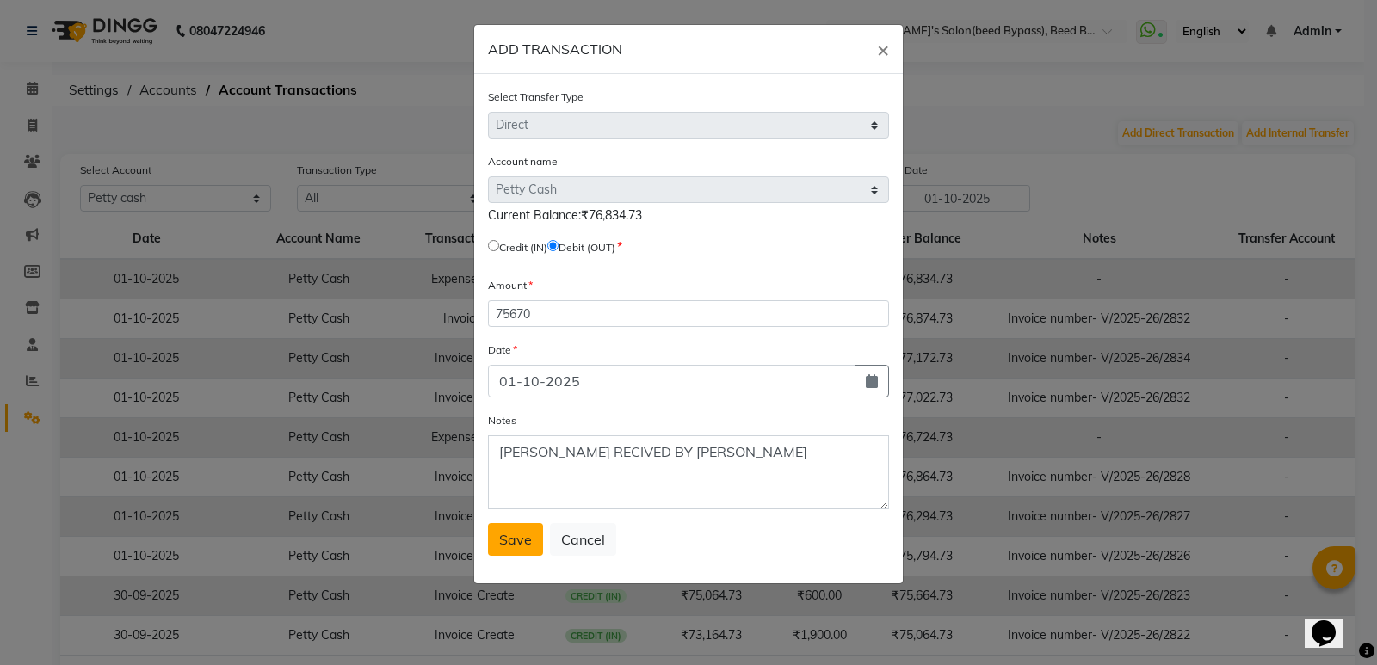
click at [518, 545] on span "Save" at bounding box center [515, 539] width 33 height 17
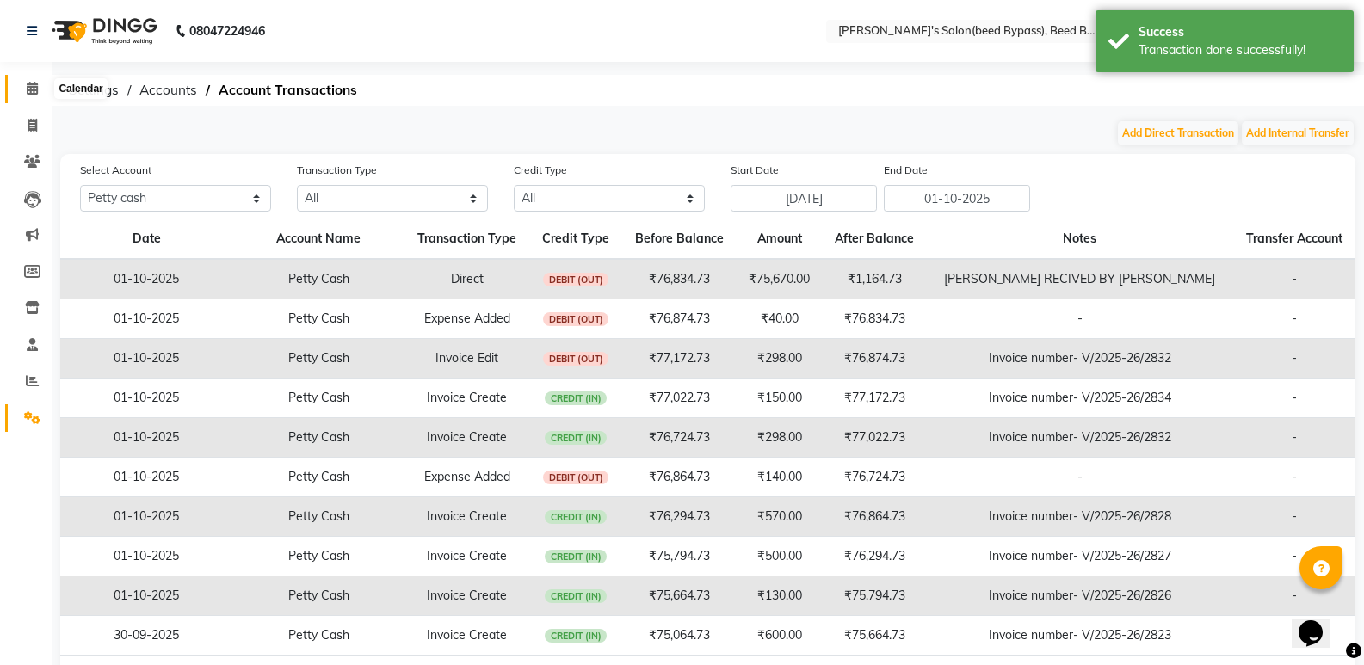
click at [31, 88] on icon at bounding box center [32, 88] width 11 height 13
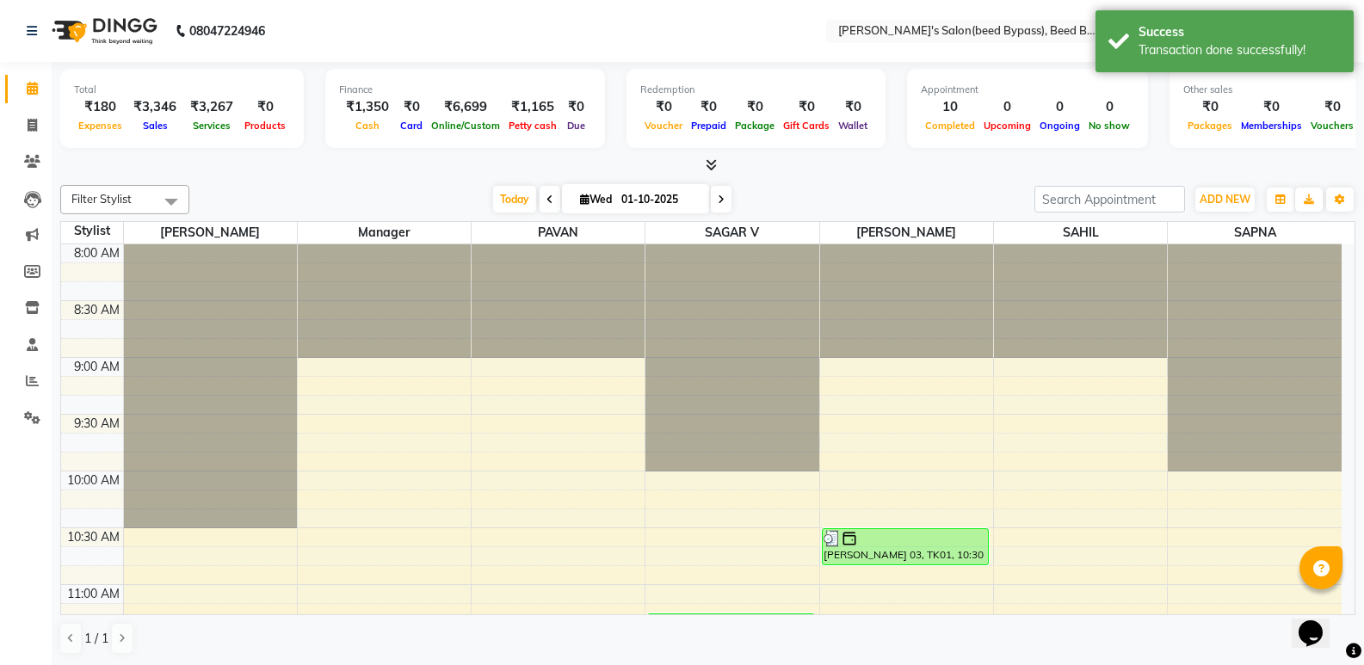
scroll to position [613, 0]
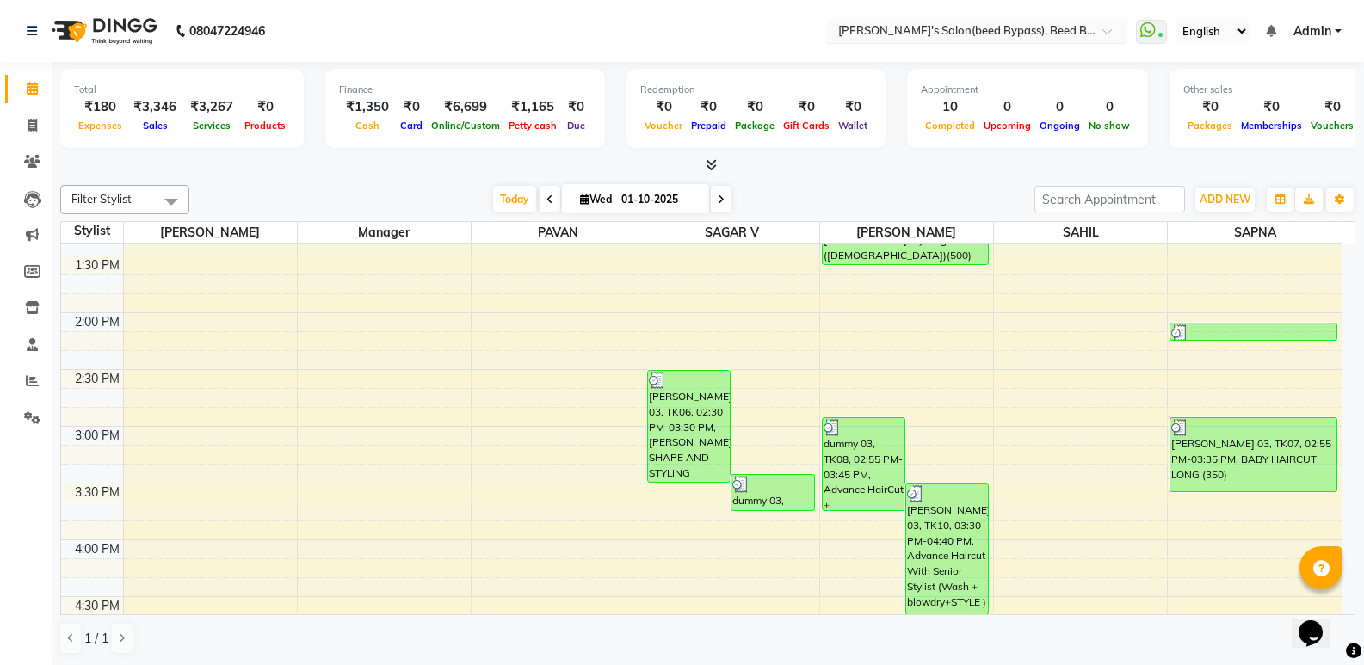
click at [1066, 25] on input "text" at bounding box center [959, 32] width 249 height 17
click at [36, 156] on icon at bounding box center [32, 161] width 16 height 13
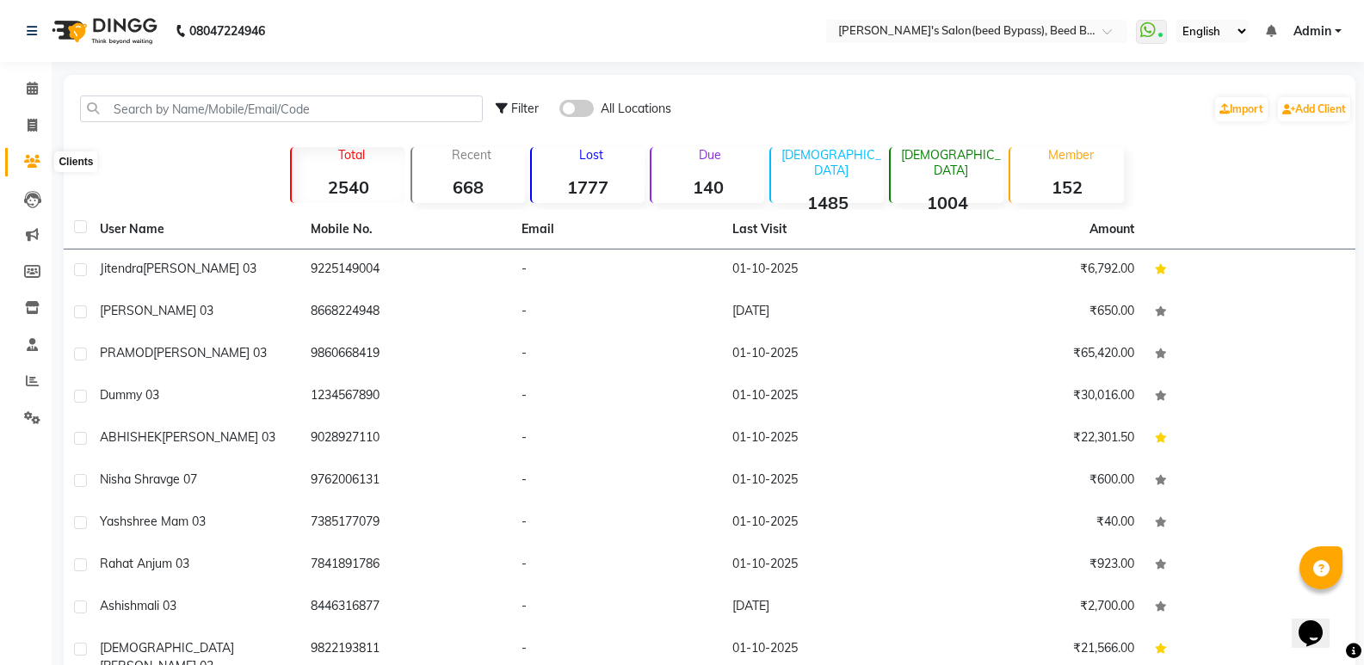
click at [31, 161] on icon at bounding box center [32, 161] width 16 height 13
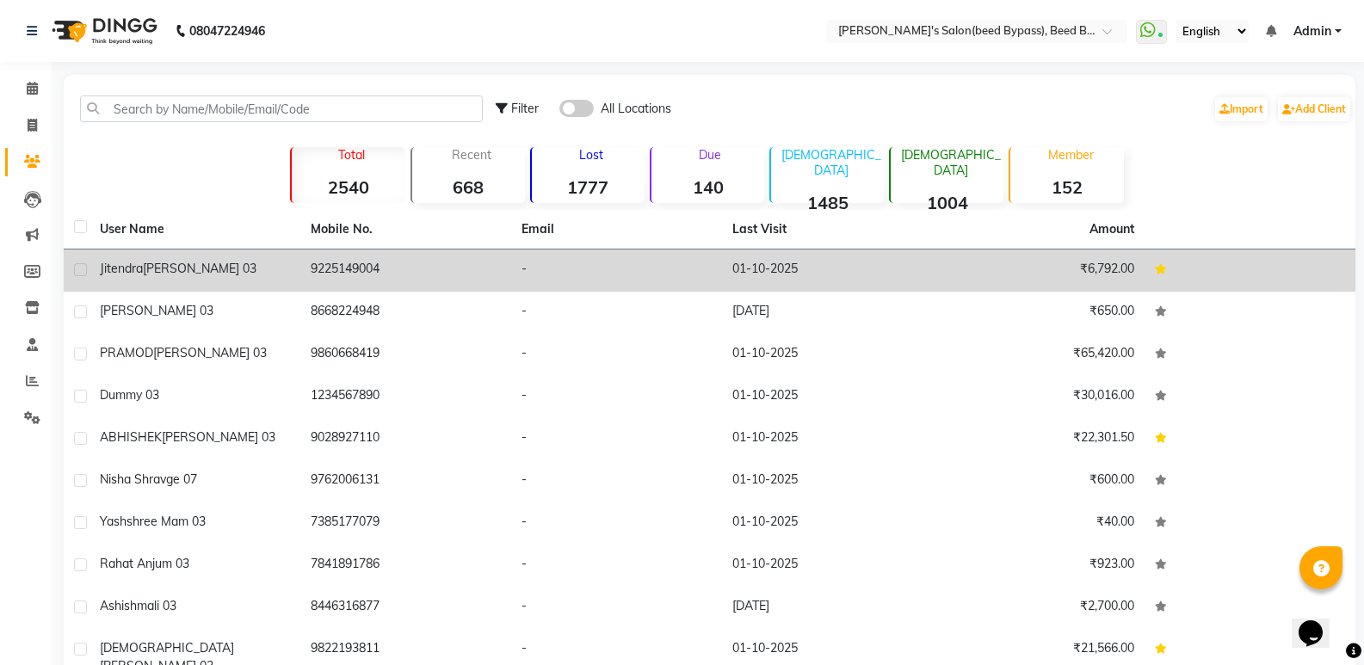
click at [139, 274] on span "jitendra" at bounding box center [121, 268] width 43 height 15
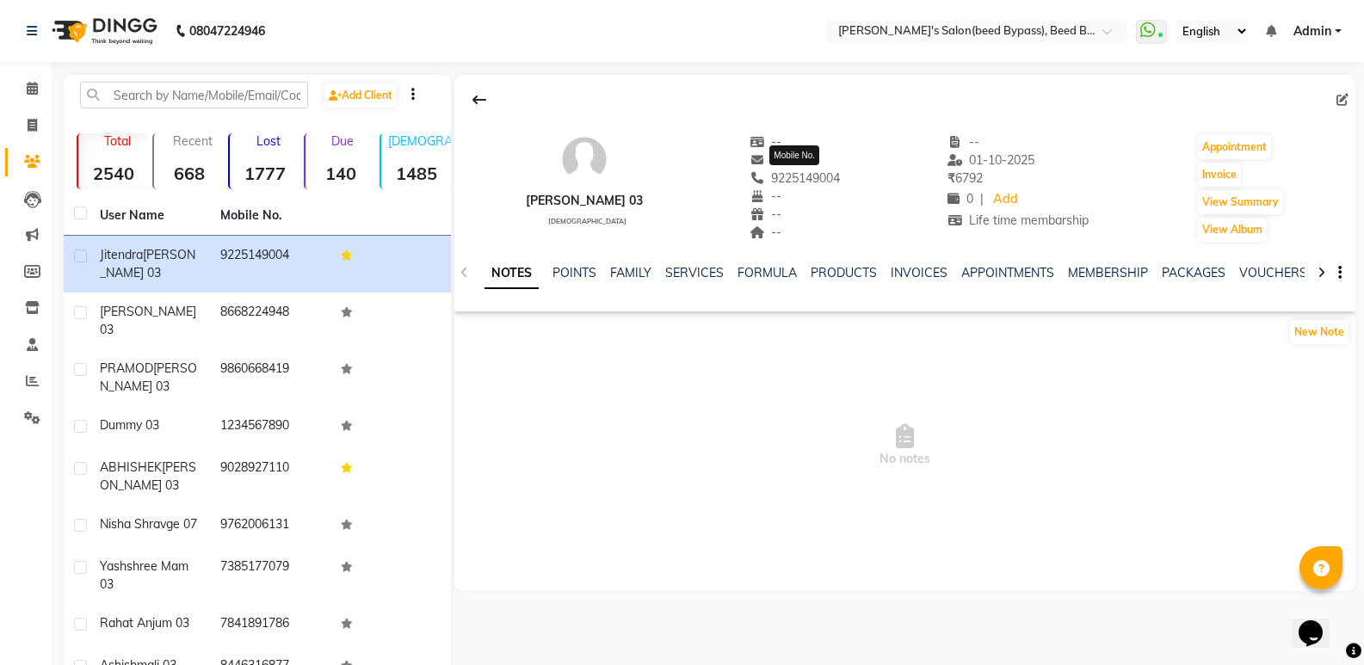
click at [795, 180] on span "9225149004" at bounding box center [794, 177] width 91 height 15
copy span "9225149004"
click at [1026, 28] on input "text" at bounding box center [959, 32] width 249 height 17
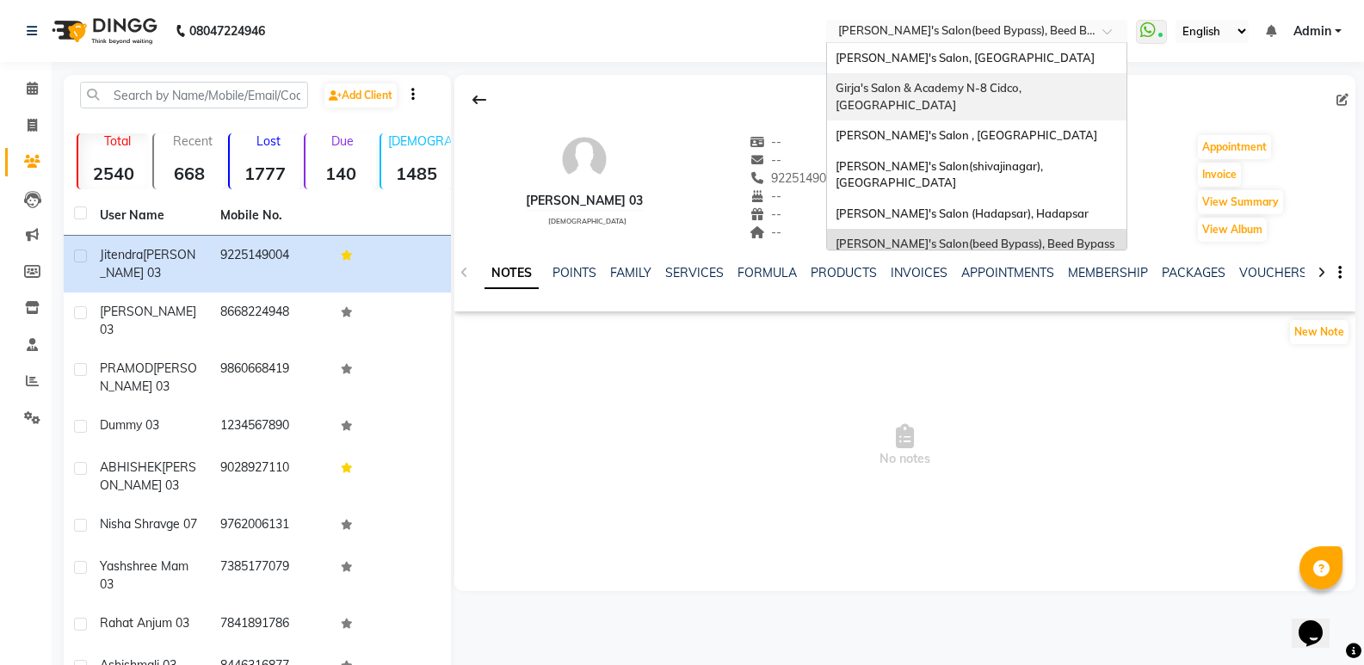
click at [990, 88] on span "Girja's Salon & Academy N-8 Cidco, [GEOGRAPHIC_DATA]" at bounding box center [929, 96] width 188 height 31
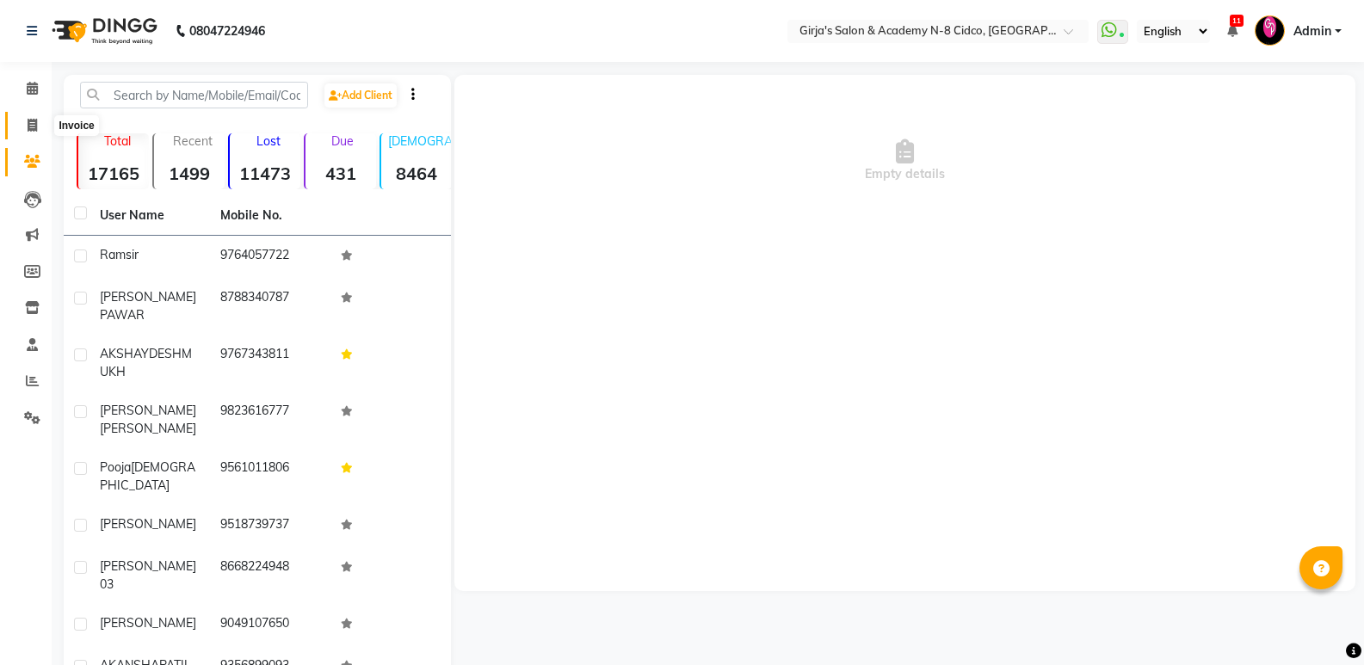
click at [28, 122] on icon at bounding box center [32, 125] width 9 height 13
select select "service"
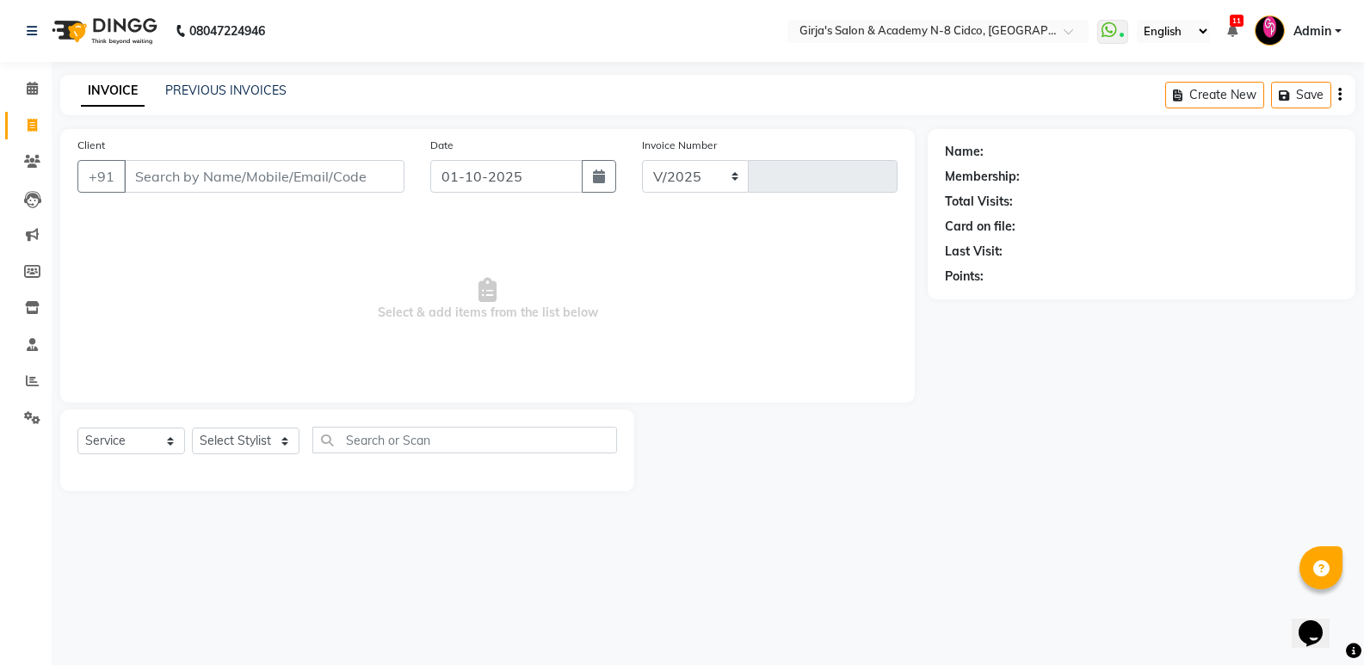
select select "66"
type input "5729"
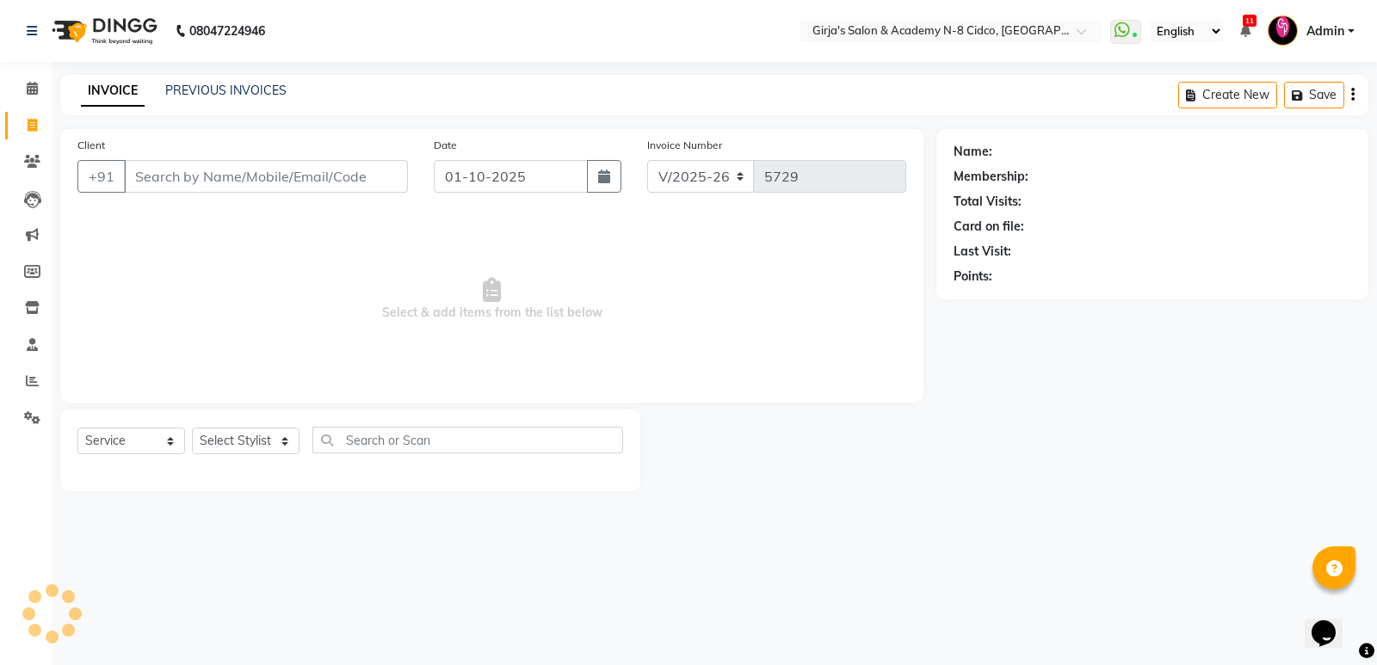
click at [208, 169] on input "Client" at bounding box center [266, 176] width 284 height 33
type input "9225149004"
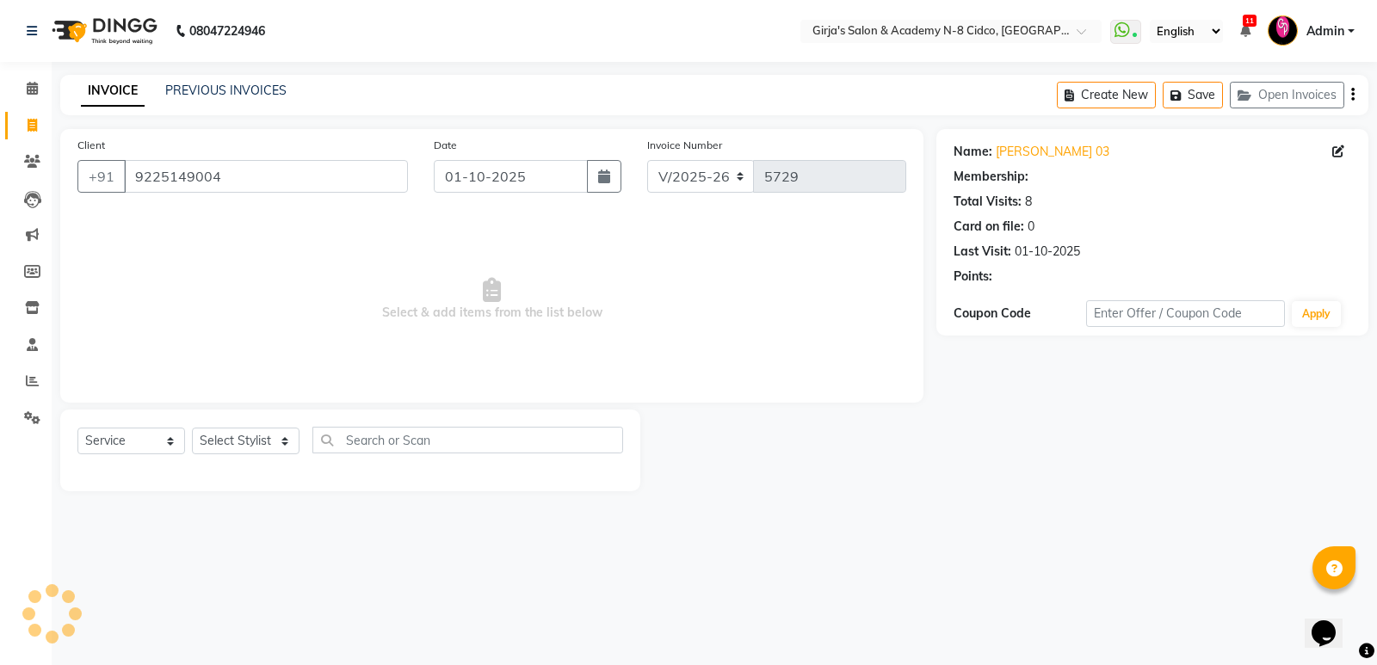
select select "1: Object"
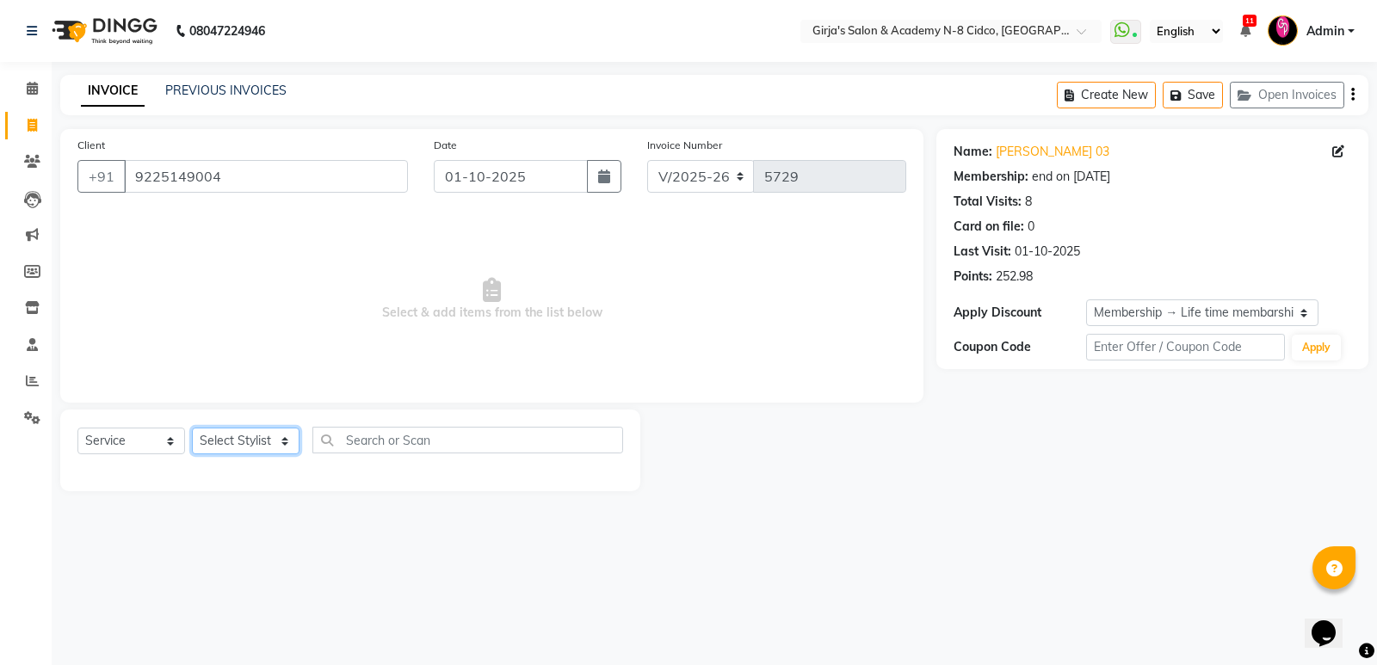
click at [235, 440] on select "Select Stylist ADITYA ANIKET BEAUTY M GIRJAS HANSIKA KOMAL MISS SATFF MONA PATY…" at bounding box center [246, 441] width 108 height 27
select select "6470"
click at [192, 428] on select "Select Stylist ADITYA ANIKET BEAUTY M GIRJAS HANSIKA KOMAL MISS SATFF MONA PATY…" at bounding box center [246, 441] width 108 height 27
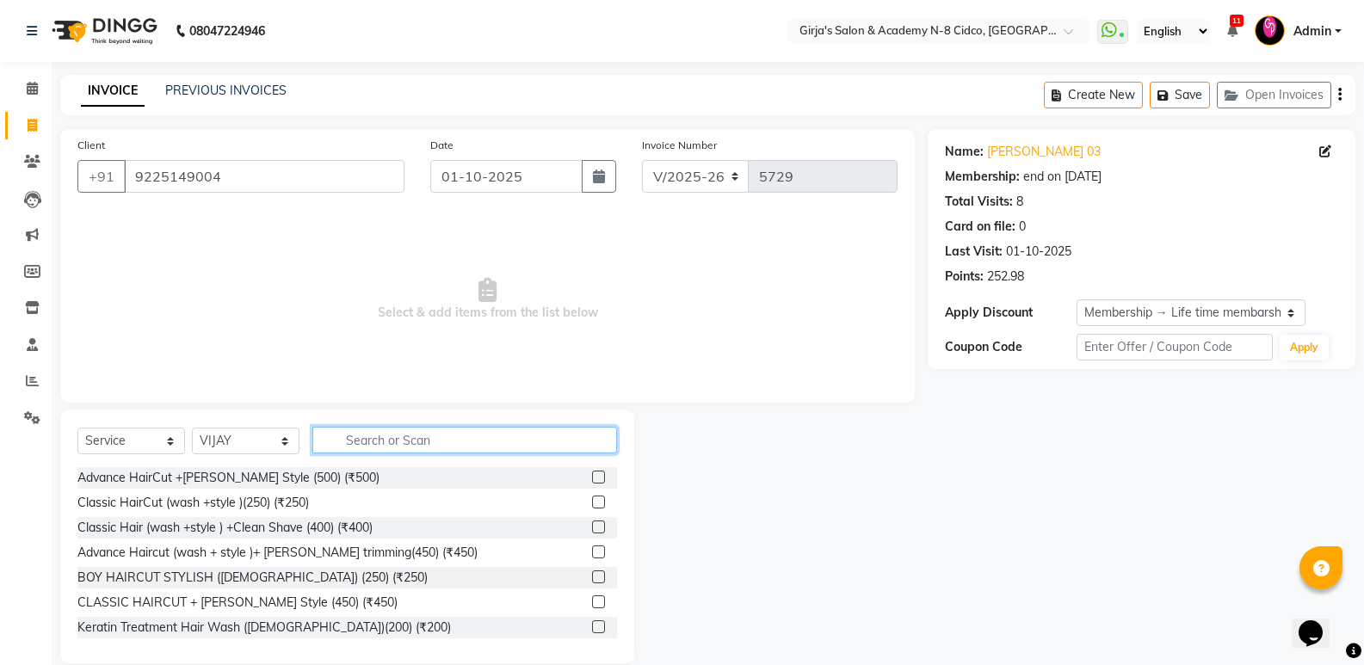
click at [379, 434] on input "text" at bounding box center [464, 440] width 305 height 27
click at [592, 482] on label at bounding box center [598, 477] width 13 height 13
click at [592, 482] on input "checkbox" at bounding box center [597, 477] width 11 height 11
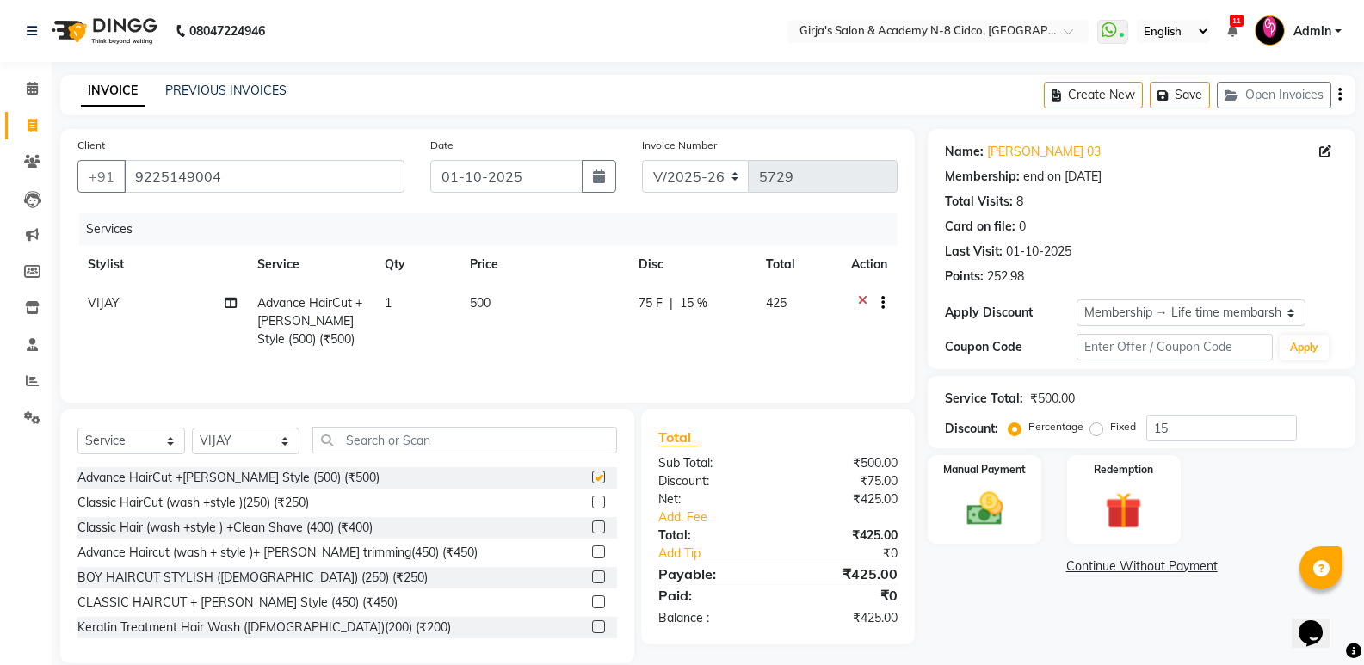
checkbox input "false"
click at [592, 503] on label at bounding box center [598, 502] width 13 height 13
click at [592, 503] on input "checkbox" at bounding box center [597, 502] width 11 height 11
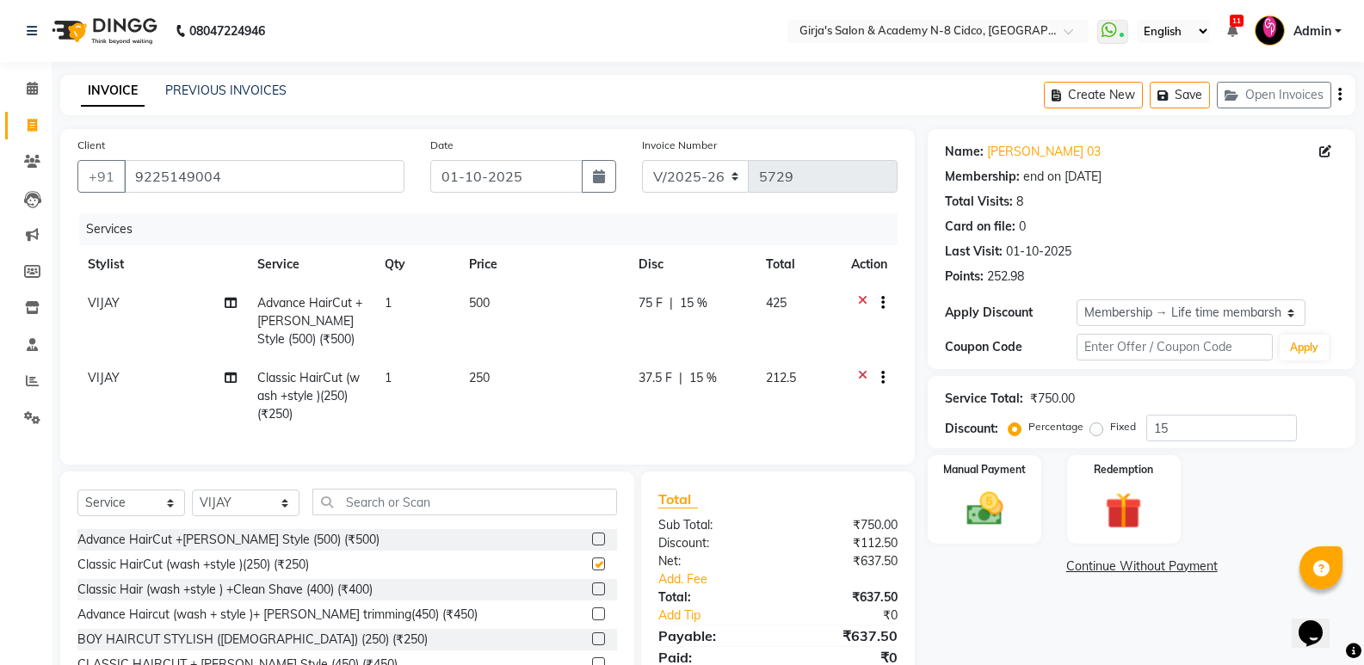
checkbox input "false"
click at [592, 545] on label at bounding box center [598, 539] width 13 height 13
click at [592, 545] on input "checkbox" at bounding box center [597, 539] width 11 height 11
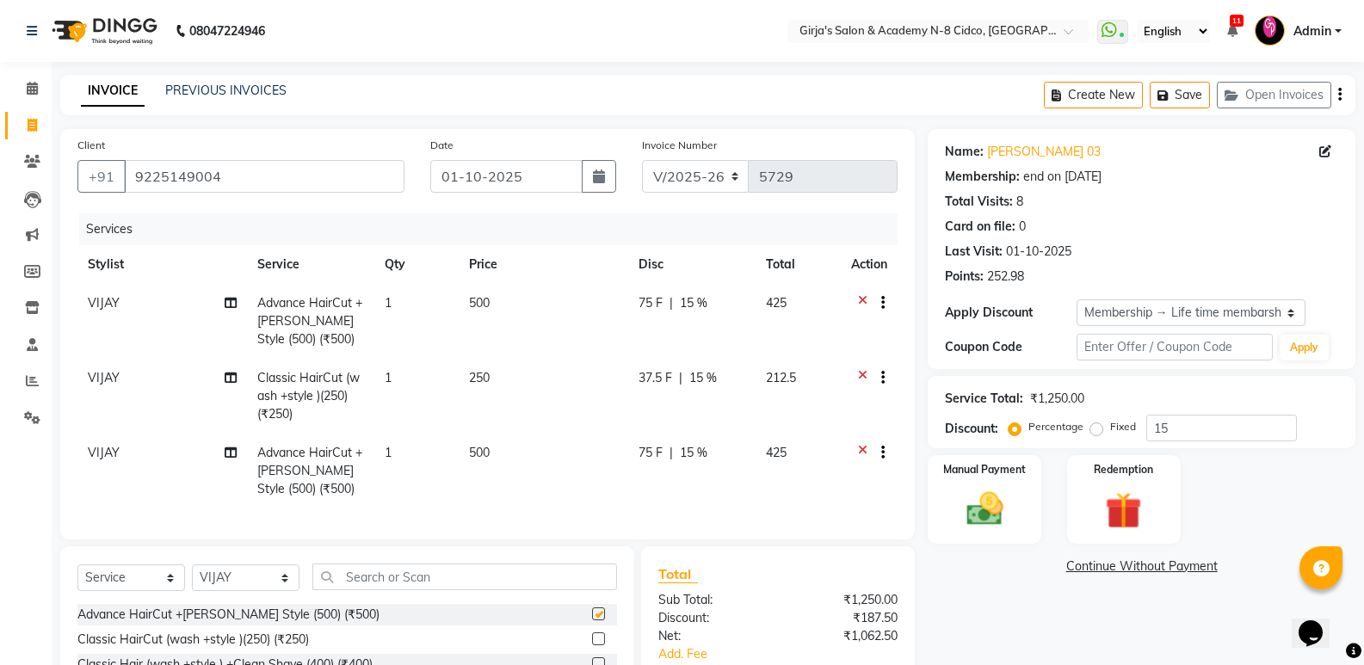
checkbox input "false"
click at [30, 84] on icon at bounding box center [32, 88] width 11 height 13
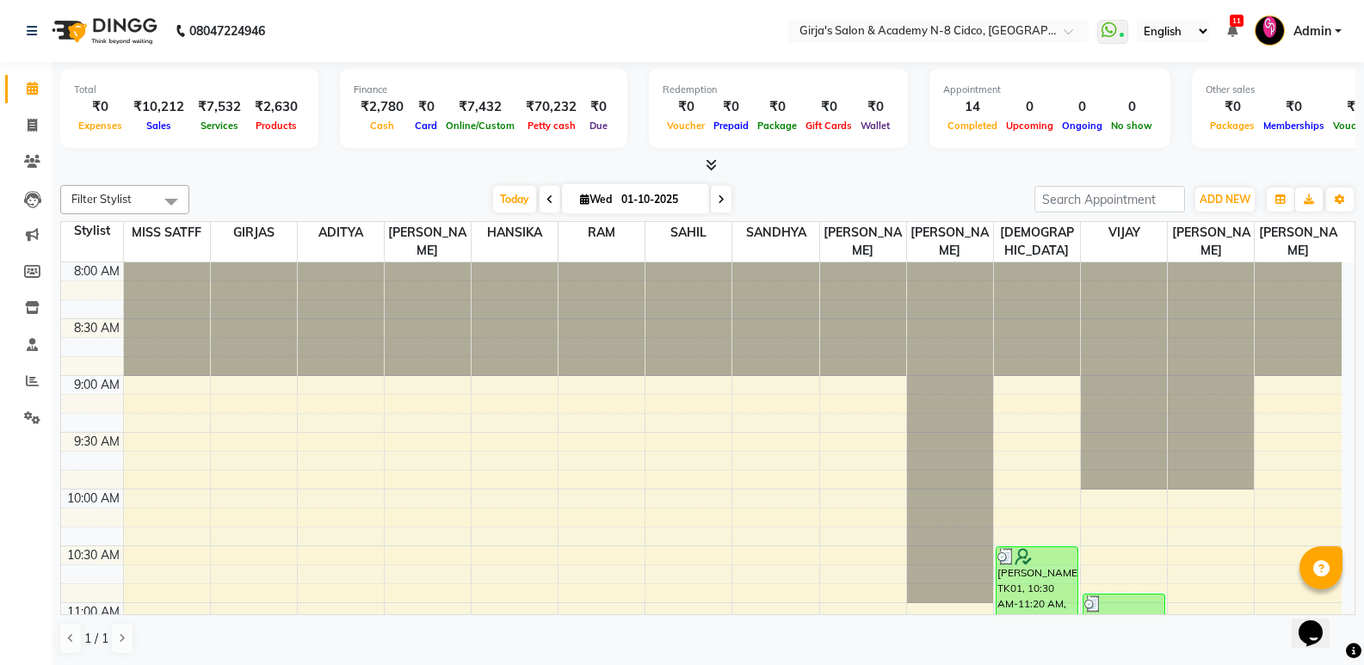
click at [1332, 26] on link "Admin" at bounding box center [1297, 31] width 87 height 28
click at [1282, 116] on link "Sign out" at bounding box center [1252, 123] width 157 height 27
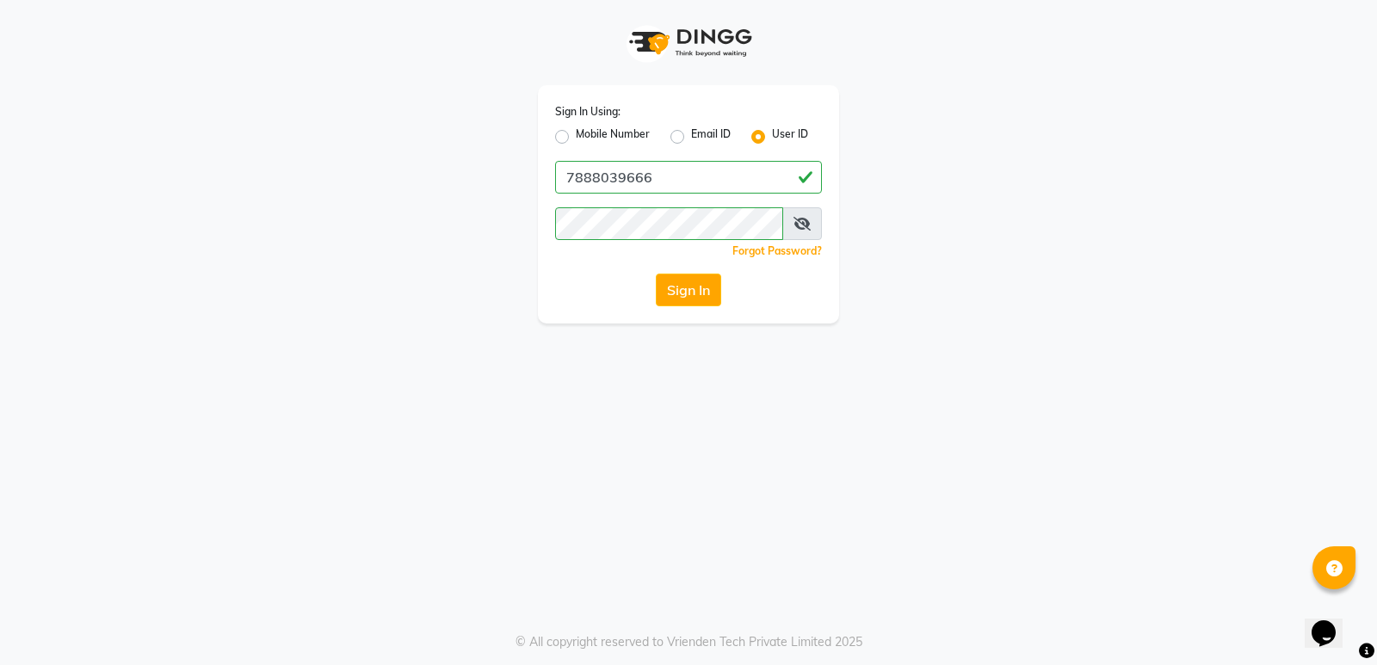
click at [683, 273] on div "Sign In Using: Mobile Number Email ID User ID 7888039666 Remember me Forgot Pas…" at bounding box center [688, 204] width 301 height 238
click at [576, 140] on label "Mobile Number" at bounding box center [613, 136] width 74 height 21
click at [576, 138] on input "Mobile Number" at bounding box center [581, 131] width 11 height 11
radio input "true"
radio input "false"
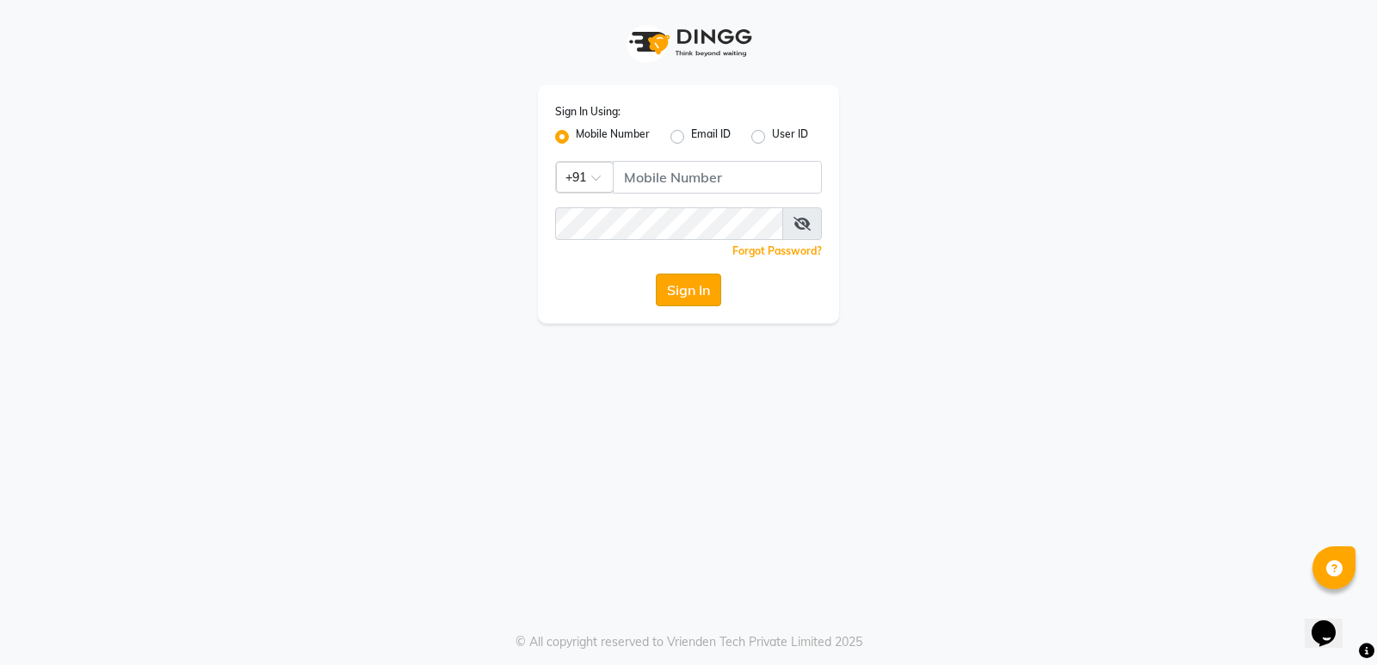
click at [688, 281] on button "Sign In" at bounding box center [688, 290] width 65 height 33
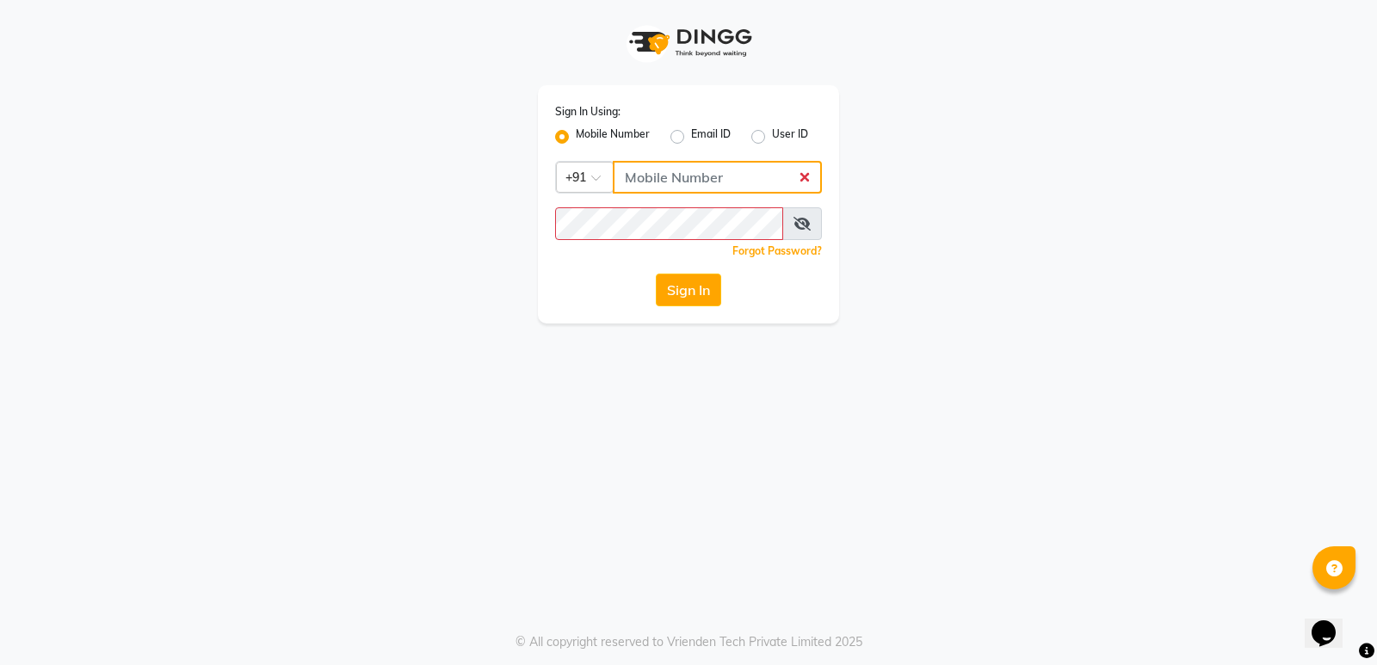
click at [661, 179] on input "Username" at bounding box center [717, 177] width 209 height 33
type input "7888039666"
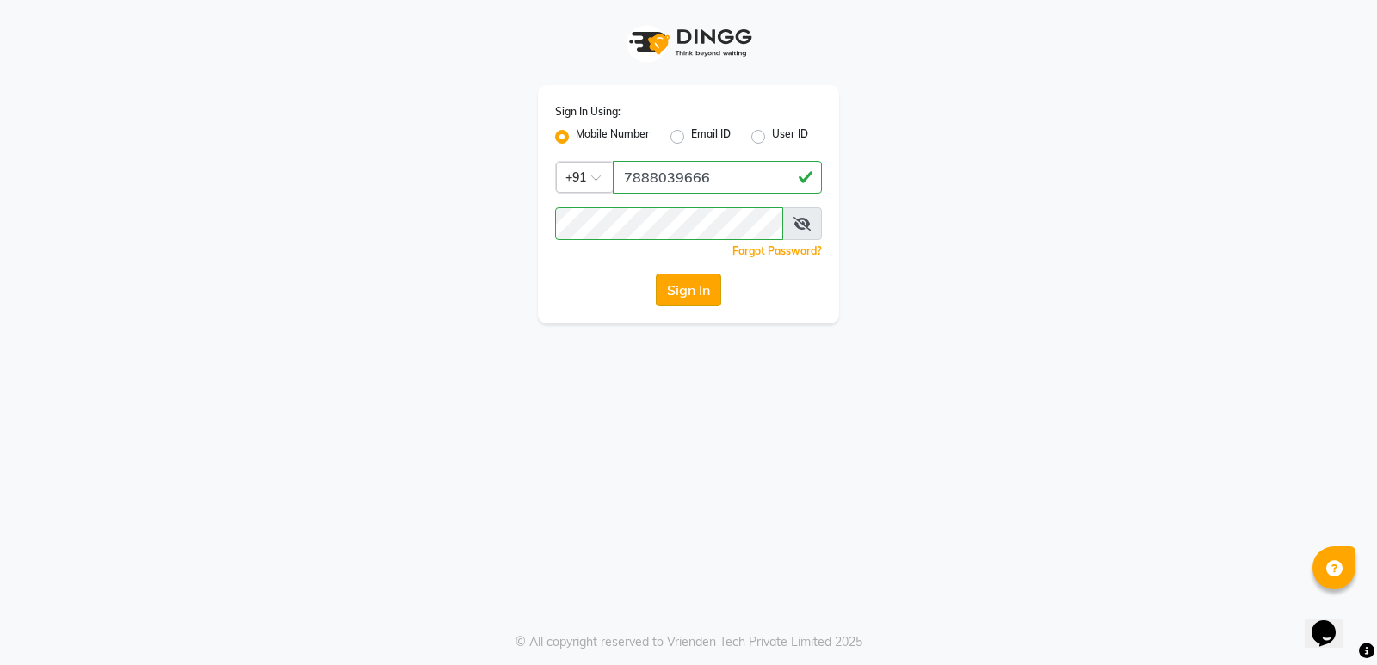
click at [682, 288] on button "Sign In" at bounding box center [688, 290] width 65 height 33
